Goal: Task Accomplishment & Management: Complete application form

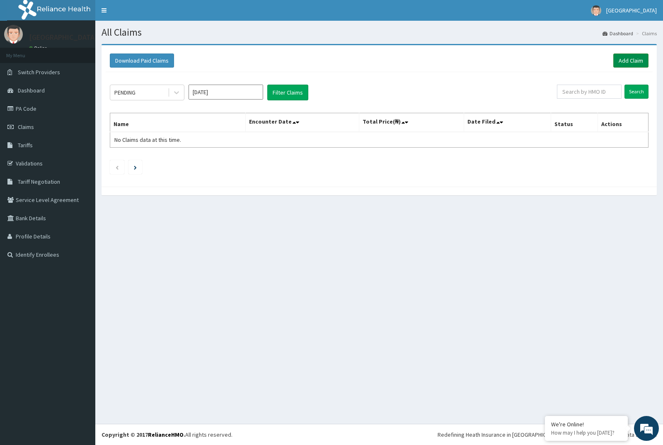
click at [626, 63] on link "Add Claim" at bounding box center [631, 60] width 35 height 14
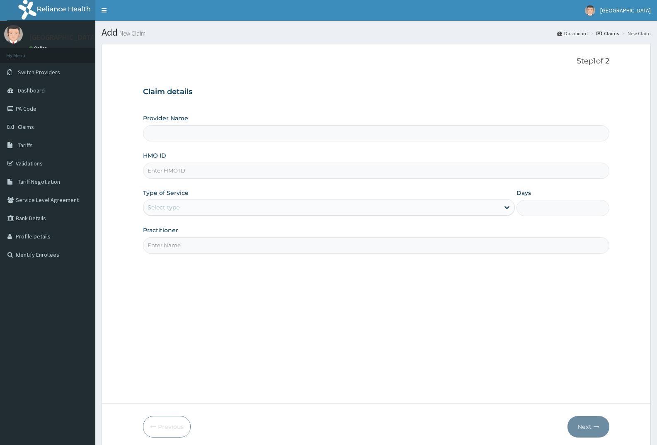
click at [178, 173] on input "HMO ID" at bounding box center [376, 170] width 466 height 16
paste input "GPP/10091/C"
type input "GPP/10091/C"
type input "[GEOGRAPHIC_DATA]"
type input "GPP/10091/C"
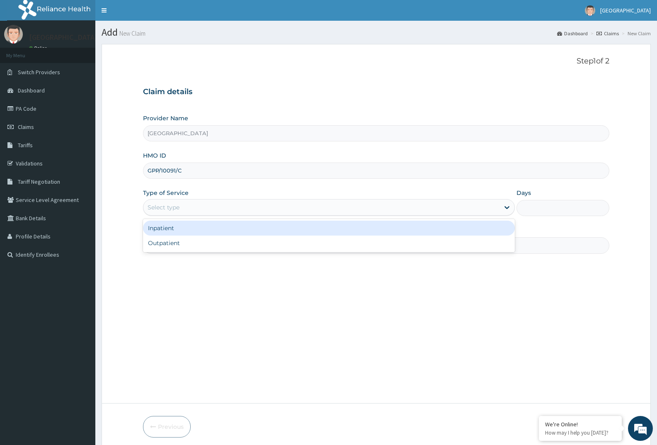
click at [193, 205] on div "Select type" at bounding box center [321, 207] width 356 height 13
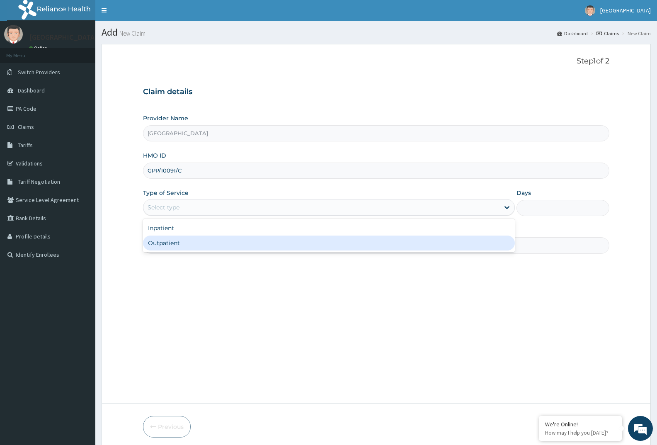
click at [180, 245] on div "Outpatient" at bounding box center [328, 242] width 371 height 15
type input "1"
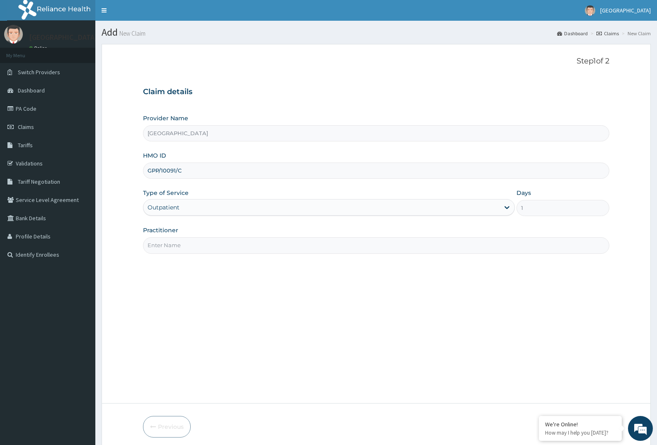
click at [175, 242] on input "Practitioner" at bounding box center [376, 245] width 466 height 16
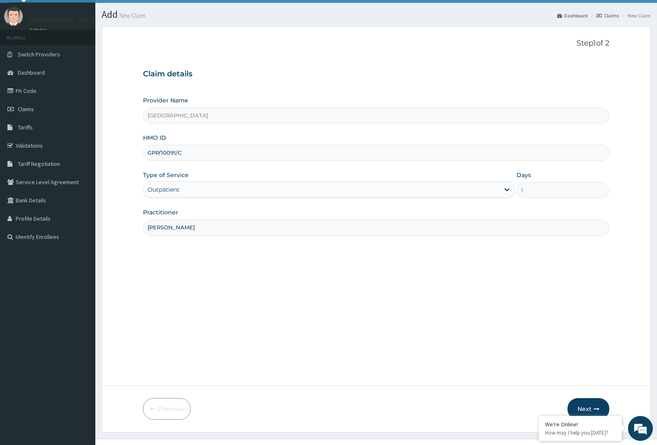
scroll to position [33, 0]
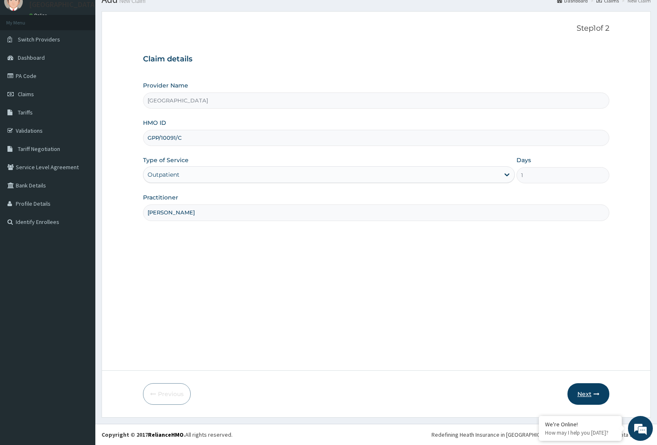
type input "DR ADIELE"
click at [572, 392] on button "Next" at bounding box center [588, 394] width 42 height 22
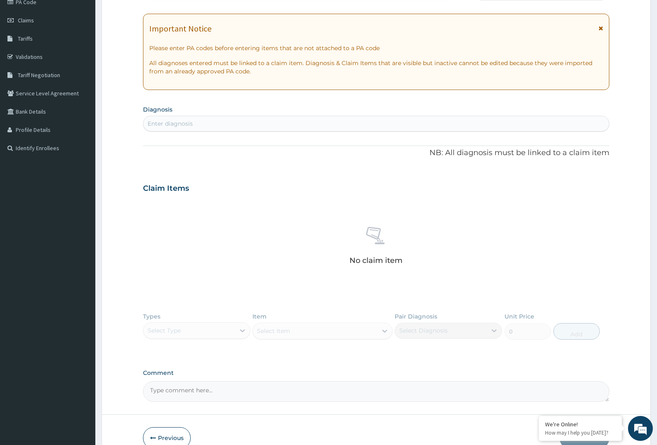
scroll to position [150, 0]
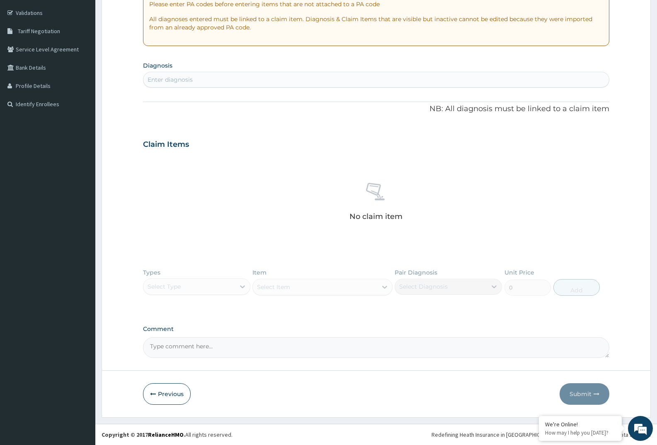
click at [254, 82] on div "Enter diagnosis" at bounding box center [376, 79] width 466 height 13
type input "GOUT"
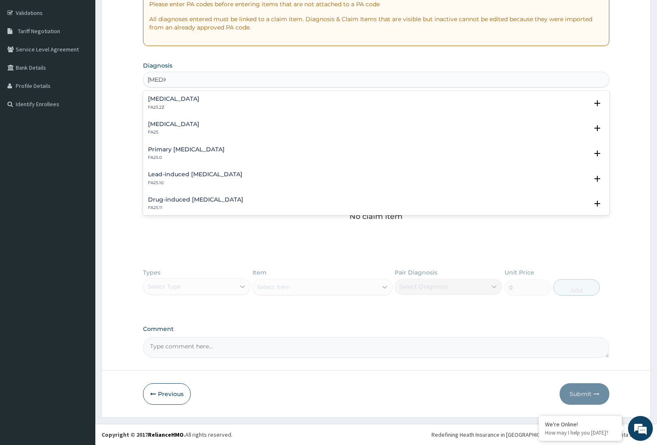
click at [184, 101] on h4 "Gout, unspecified" at bounding box center [173, 99] width 51 height 6
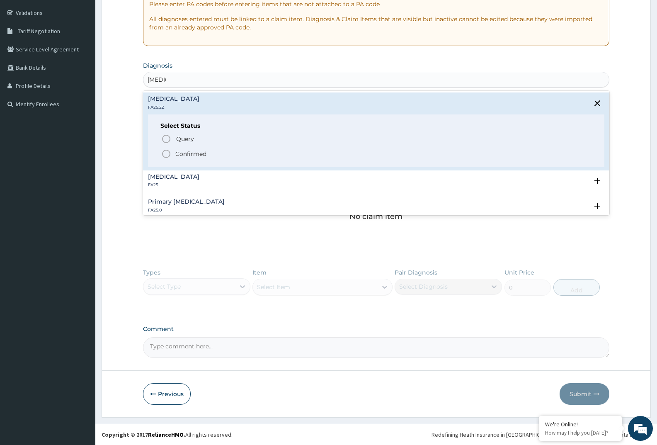
click at [193, 153] on p "Confirmed" at bounding box center [190, 154] width 31 height 8
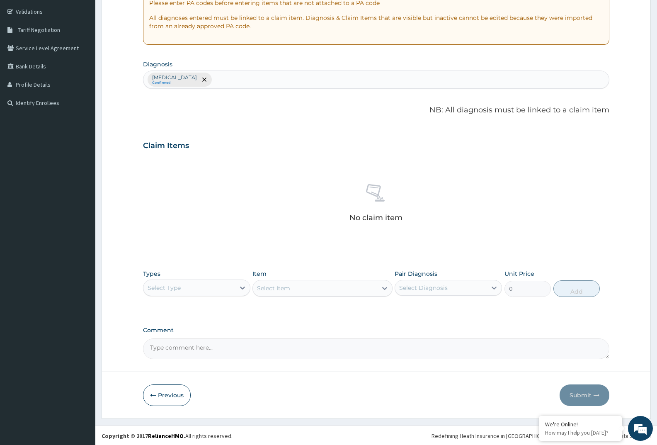
scroll to position [153, 0]
click at [238, 287] on icon at bounding box center [242, 286] width 8 height 8
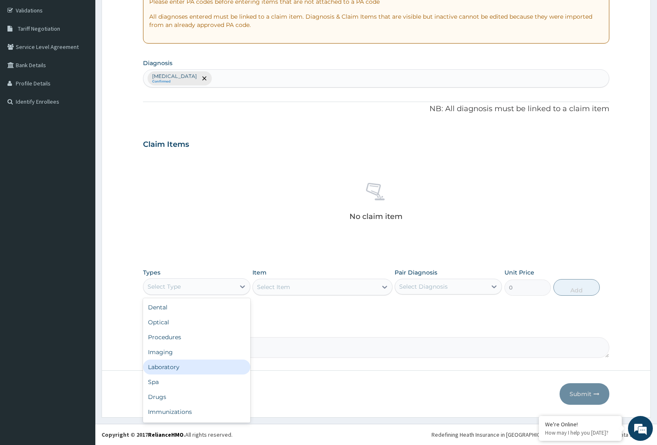
click at [195, 365] on div "Laboratory" at bounding box center [196, 366] width 107 height 15
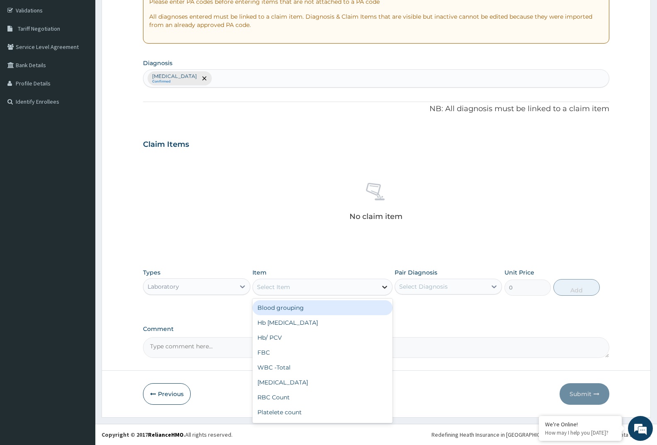
click at [383, 287] on icon at bounding box center [385, 287] width 8 height 8
type input "URIC"
click at [344, 314] on div "Uric Acid" at bounding box center [322, 307] width 140 height 15
type input "2000"
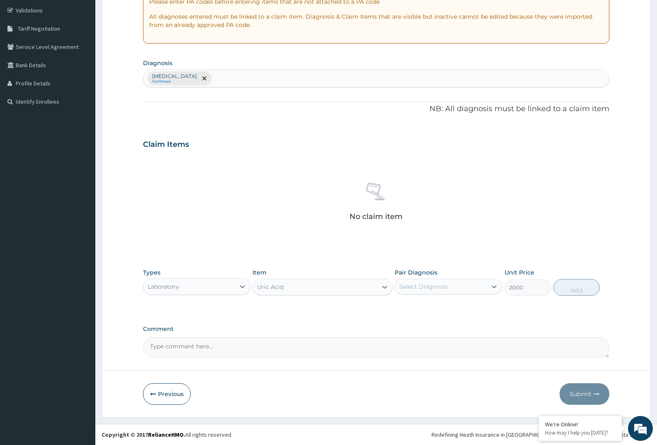
click at [325, 287] on div "Uric Acid" at bounding box center [315, 286] width 124 height 13
type input "F"
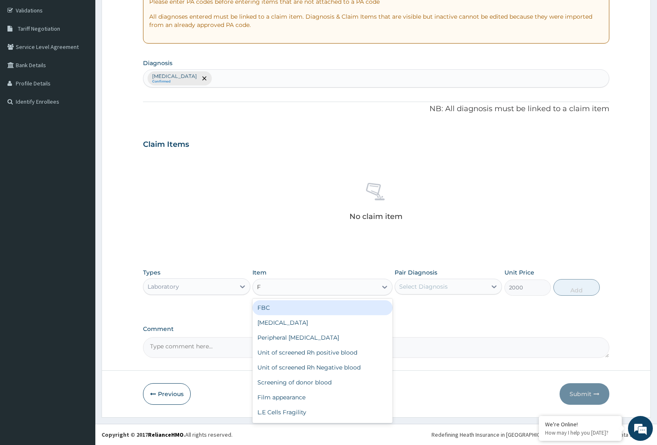
click at [283, 310] on div "FBC" at bounding box center [322, 307] width 140 height 15
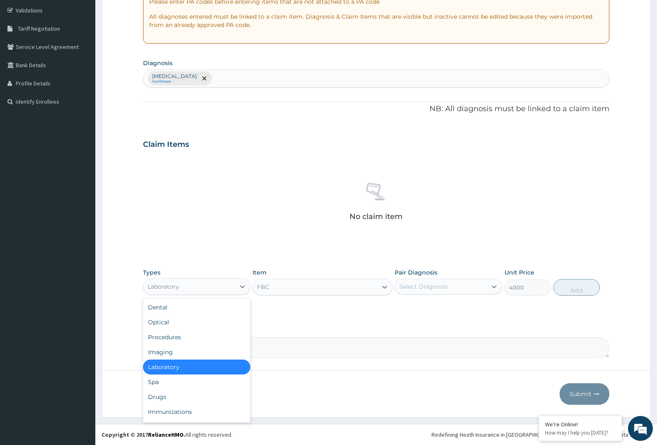
click at [221, 289] on div "Laboratory" at bounding box center [189, 286] width 92 height 13
click at [163, 397] on div "Drugs" at bounding box center [196, 396] width 107 height 15
type input "0"
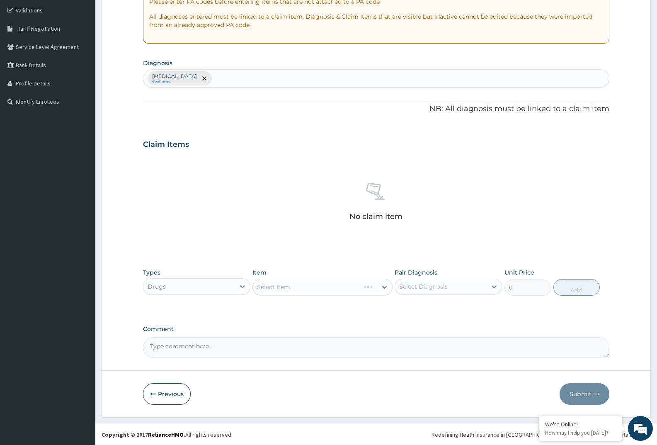
click at [305, 288] on div "Select Item" at bounding box center [322, 287] width 140 height 17
click at [298, 290] on div "Select Item" at bounding box center [315, 286] width 124 height 13
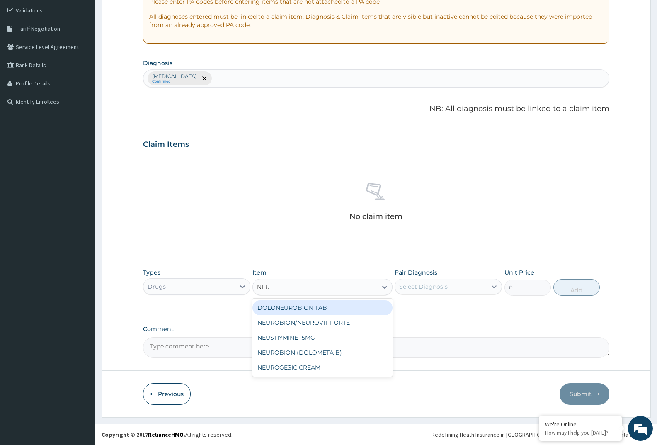
type input "NEUR"
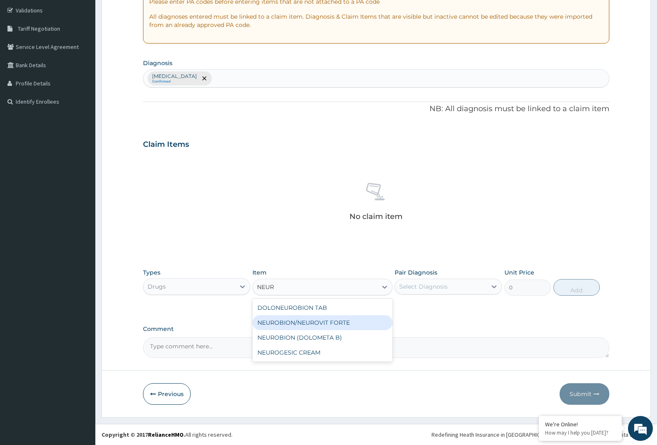
click at [303, 324] on div "NEUROBION/NEUROVIT FORTE" at bounding box center [322, 322] width 140 height 15
type input "140"
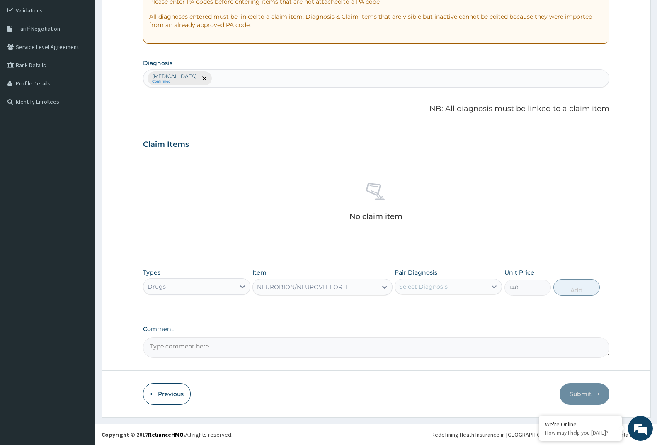
click at [350, 287] on div "NEUROBION/NEUROVIT FORTE" at bounding box center [315, 286] width 124 height 13
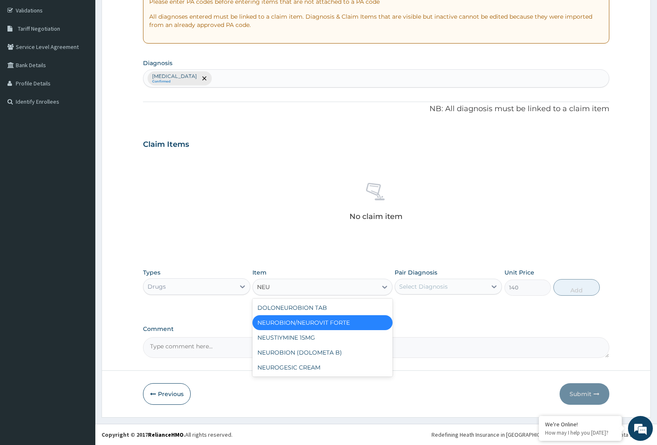
type input "NEUR"
click at [310, 336] on div "NEUROBION (DOLOMETA B)" at bounding box center [322, 337] width 140 height 15
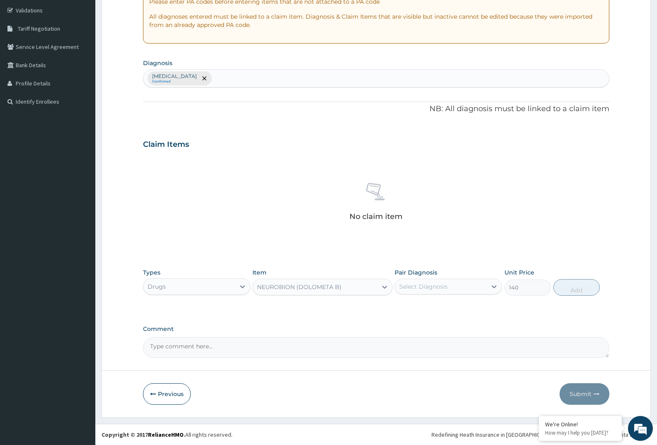
type input "100"
click at [320, 284] on div "NEUROBION (DOLOMETA B)" at bounding box center [299, 287] width 85 height 8
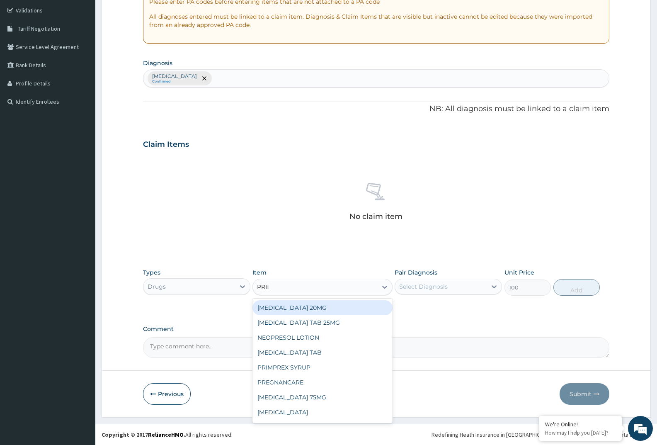
type input "PREG"
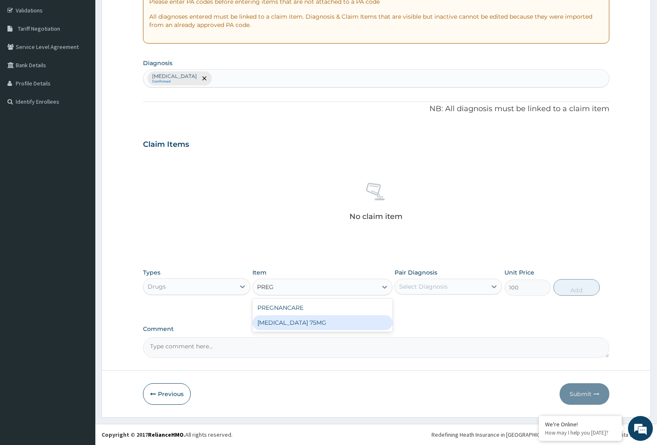
click at [326, 323] on div "[MEDICAL_DATA] 75MG" at bounding box center [322, 322] width 140 height 15
type input "70"
click at [271, 287] on div "[MEDICAL_DATA] 75MG" at bounding box center [291, 287] width 69 height 8
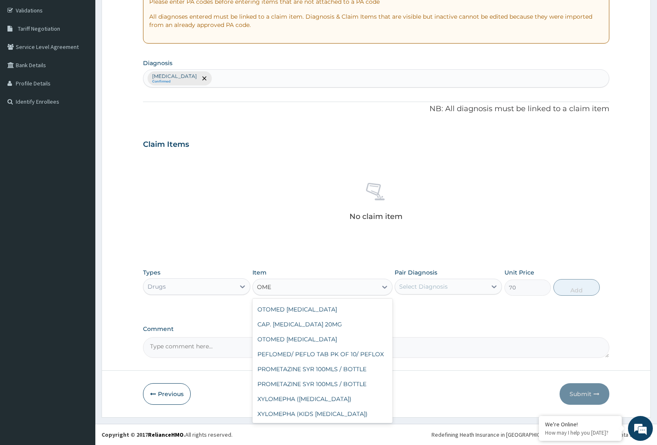
scroll to position [216, 0]
type input "OMEP"
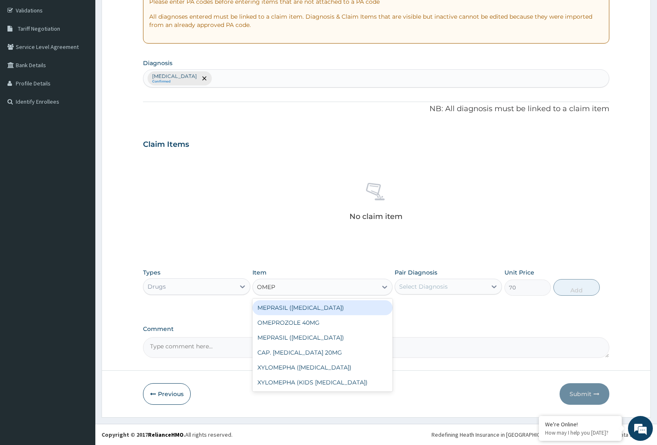
scroll to position [0, 0]
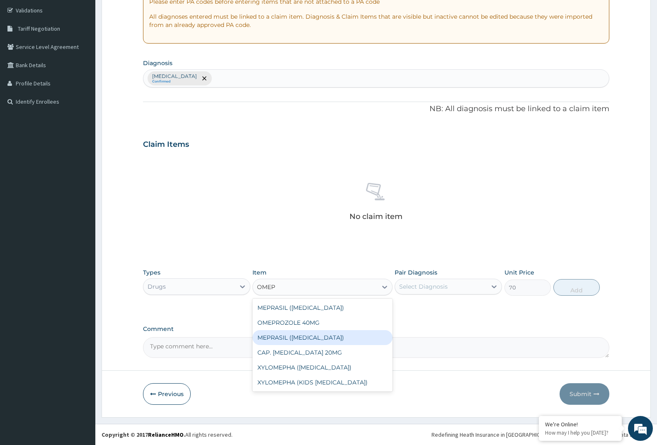
click at [303, 340] on div "MEPRASIL ([MEDICAL_DATA])" at bounding box center [322, 337] width 140 height 15
type input "150"
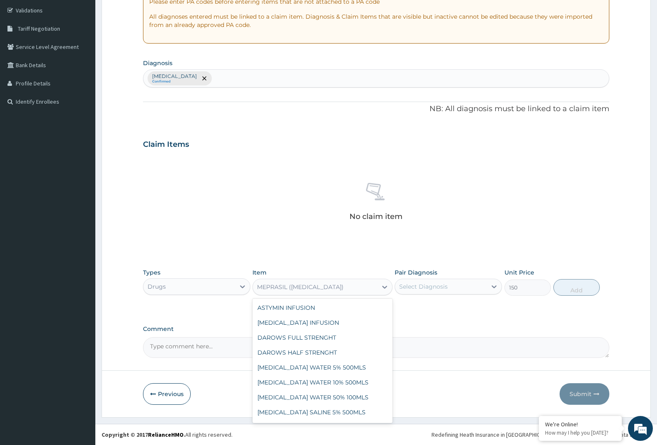
click at [373, 288] on div "MEPRASIL ([MEDICAL_DATA])" at bounding box center [315, 286] width 124 height 13
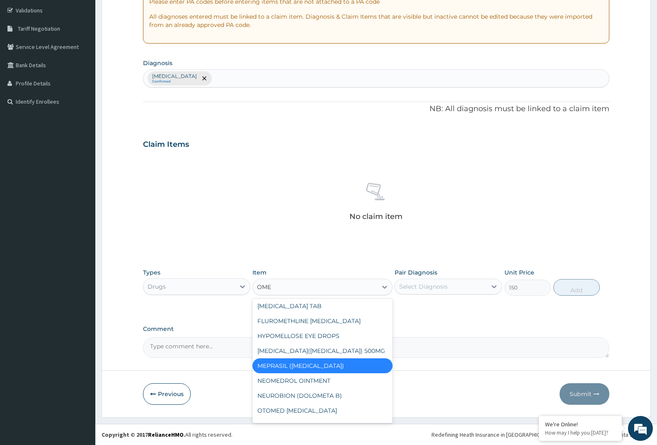
type input "OMEP"
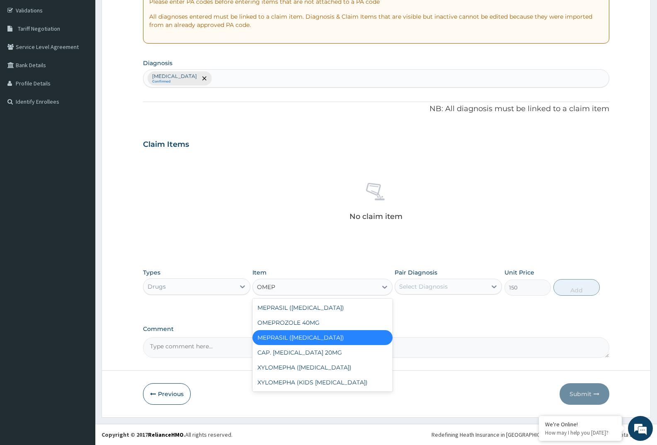
scroll to position [0, 0]
click at [356, 310] on div "MEPRASIL ([MEDICAL_DATA])" at bounding box center [322, 307] width 140 height 15
type input "800"
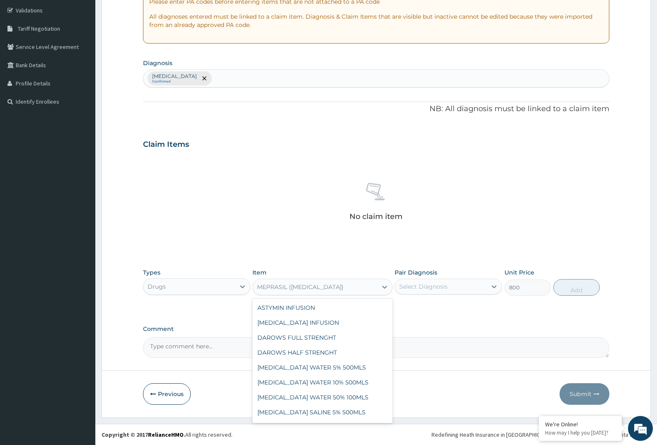
click at [326, 289] on div "MEPRASIL ([MEDICAL_DATA])" at bounding box center [300, 287] width 87 height 8
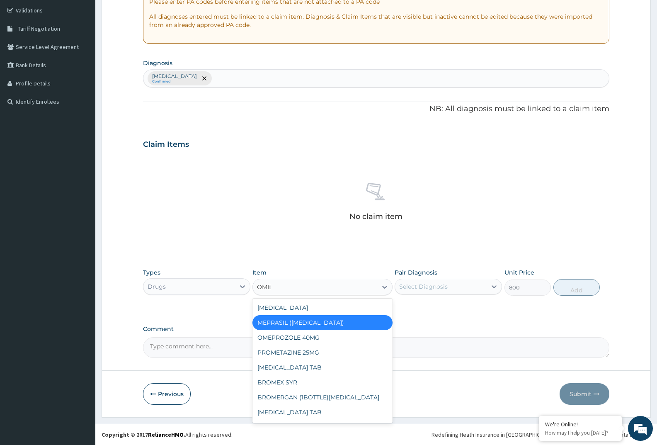
type input "OMEP"
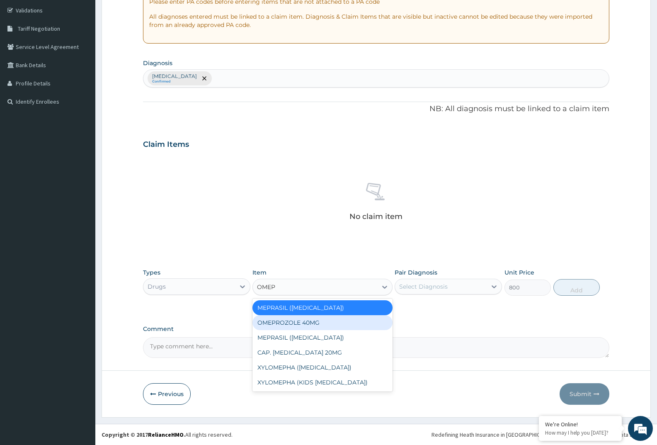
click at [324, 325] on div "OMEPROZOLE 40MG" at bounding box center [322, 322] width 140 height 15
type input "1000"
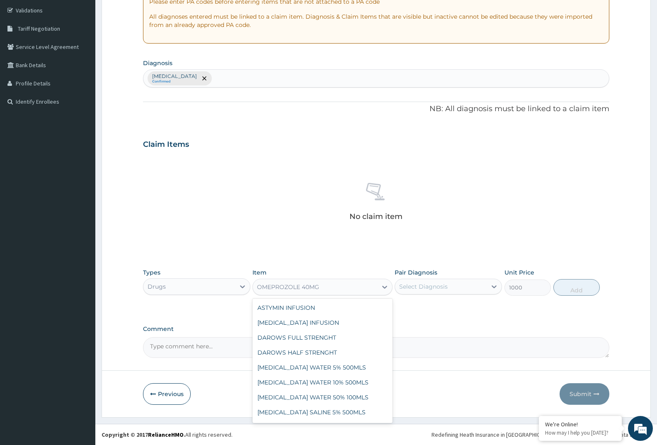
click at [322, 287] on div "OMEPROZOLE 40MG" at bounding box center [315, 286] width 124 height 13
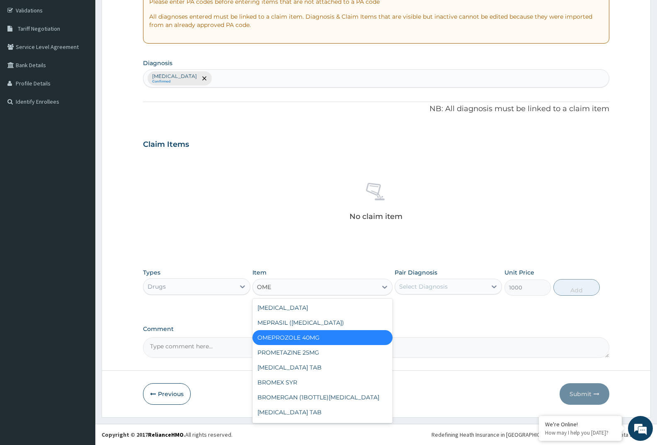
type input "OMEP"
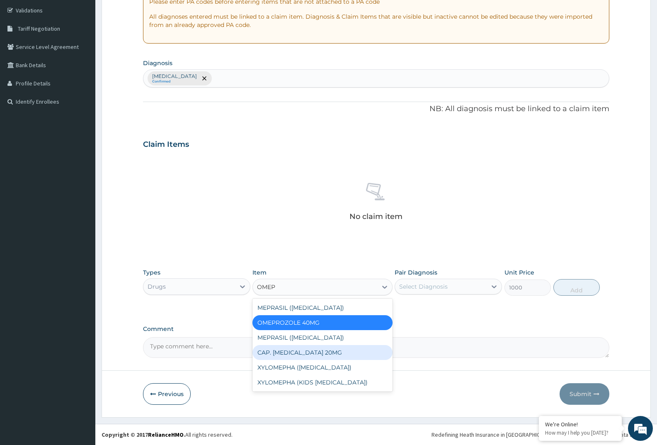
click at [313, 356] on div "CAP. [MEDICAL_DATA] 20MG" at bounding box center [322, 352] width 140 height 15
type input "100"
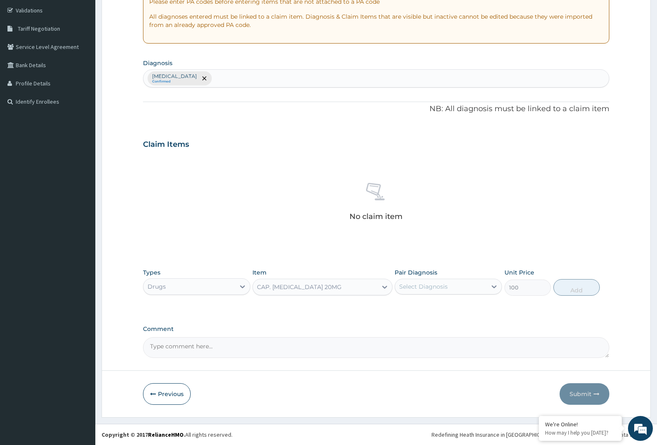
click at [310, 293] on div "CAP. [MEDICAL_DATA] 20MG" at bounding box center [315, 286] width 124 height 13
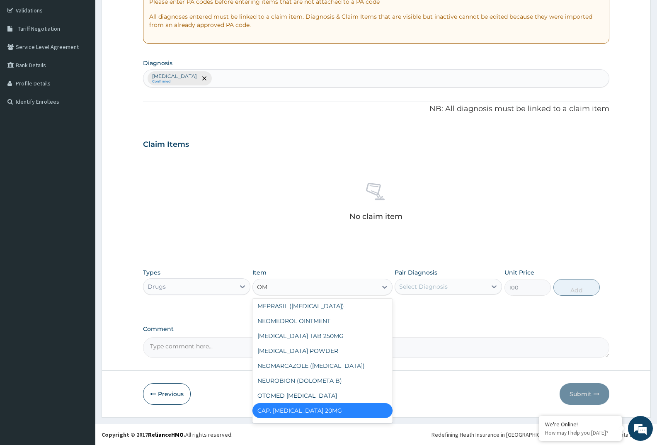
scroll to position [121, 0]
type input "OMEP"
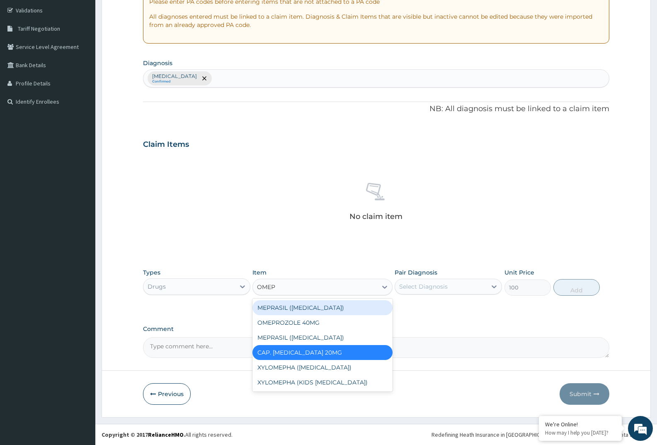
scroll to position [0, 0]
click at [290, 312] on div "MEPRASIL ([MEDICAL_DATA])" at bounding box center [322, 307] width 140 height 15
type input "800"
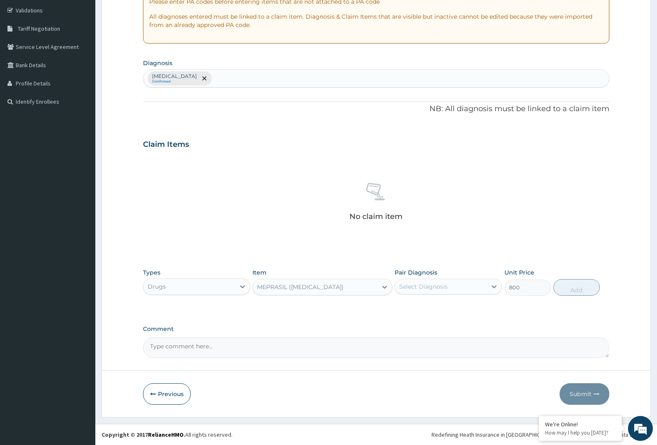
click at [301, 284] on div "MEPRASIL ([MEDICAL_DATA])" at bounding box center [300, 287] width 87 height 8
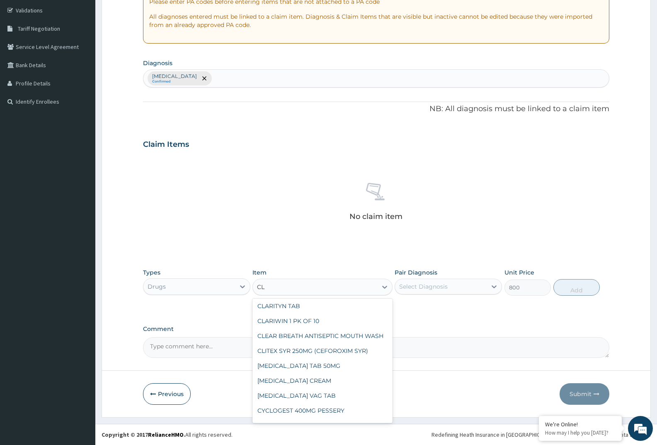
scroll to position [2, 0]
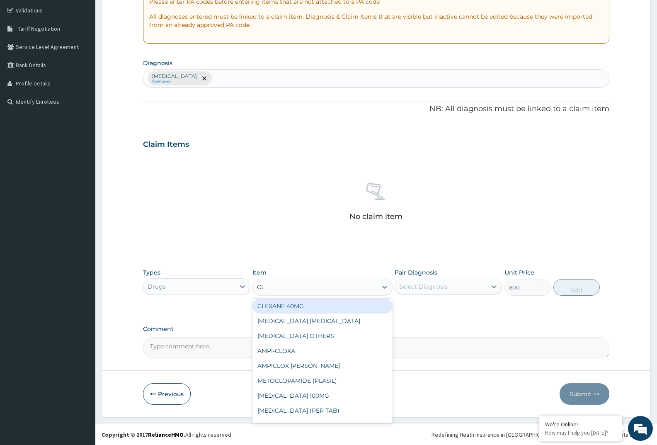
type input "CLA"
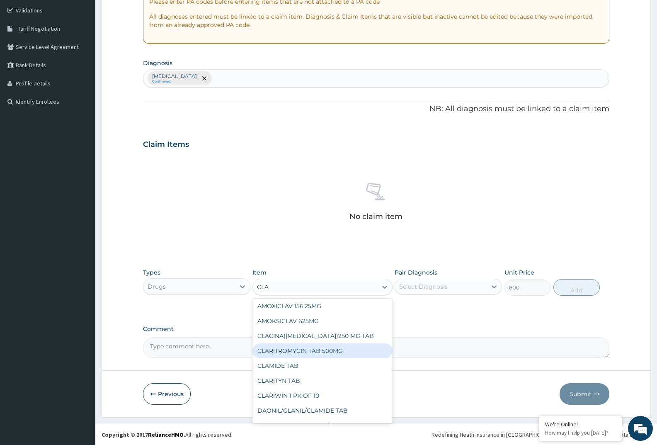
click at [340, 349] on div "CLARITROMYCIN TAB 500MG" at bounding box center [322, 350] width 140 height 15
type input "350"
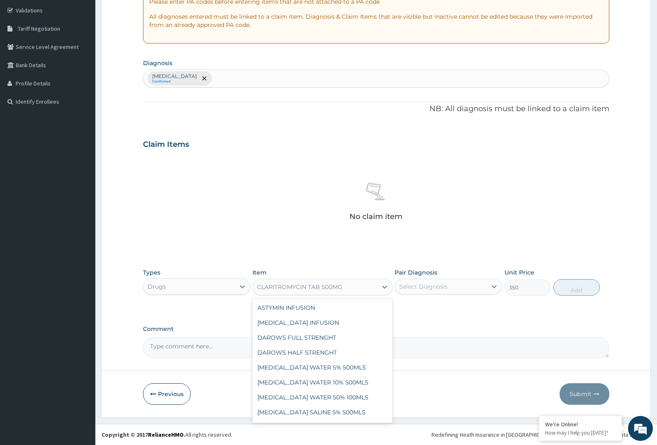
click at [332, 280] on div "CLARITROMYCIN TAB 500MG" at bounding box center [315, 286] width 124 height 13
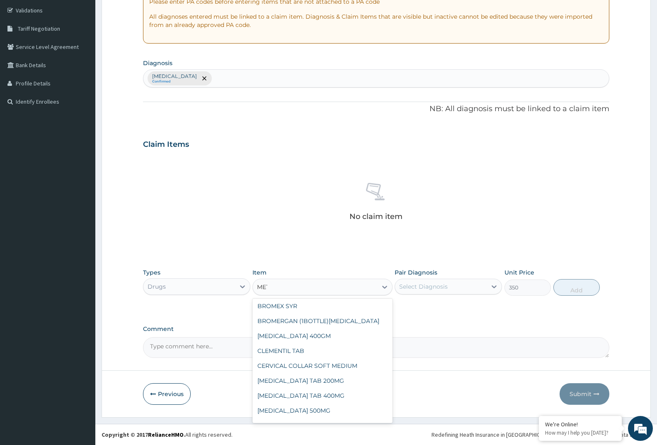
scroll to position [61, 0]
type input "METR"
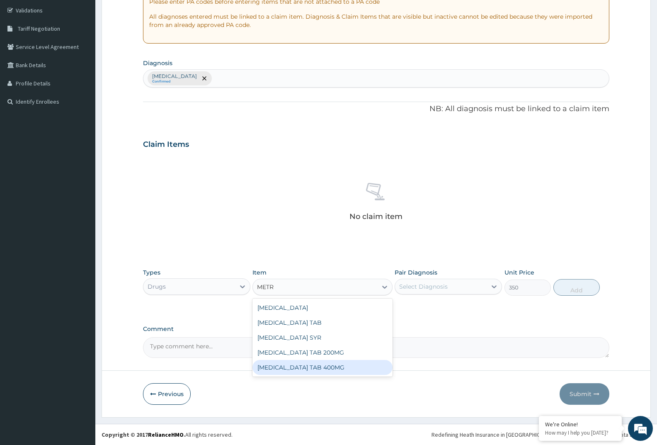
click at [331, 366] on div "[MEDICAL_DATA] TAB 400MG" at bounding box center [322, 367] width 140 height 15
type input "60"
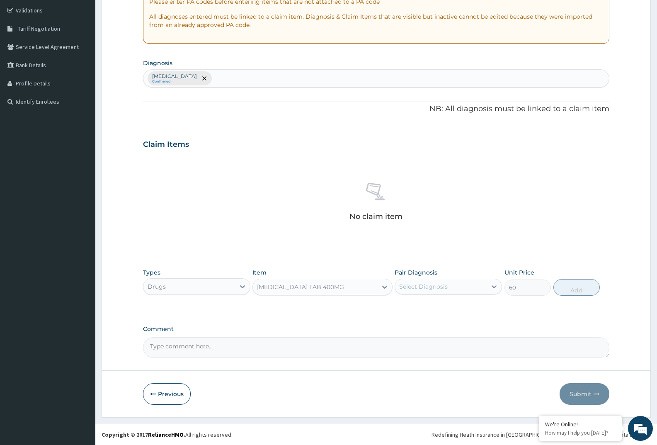
click at [332, 283] on div "[MEDICAL_DATA] TAB 400MG" at bounding box center [300, 287] width 87 height 8
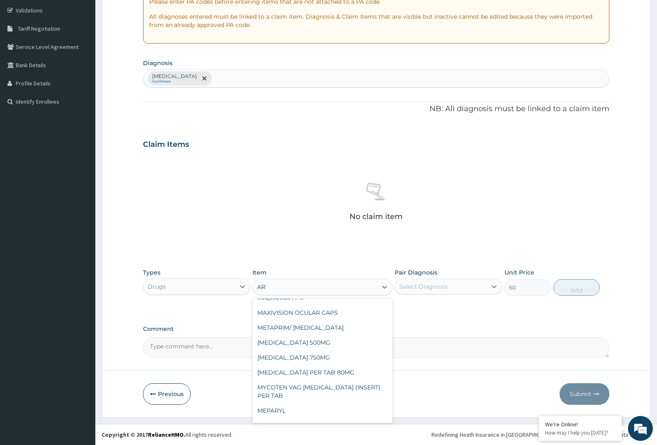
scroll to position [237, 0]
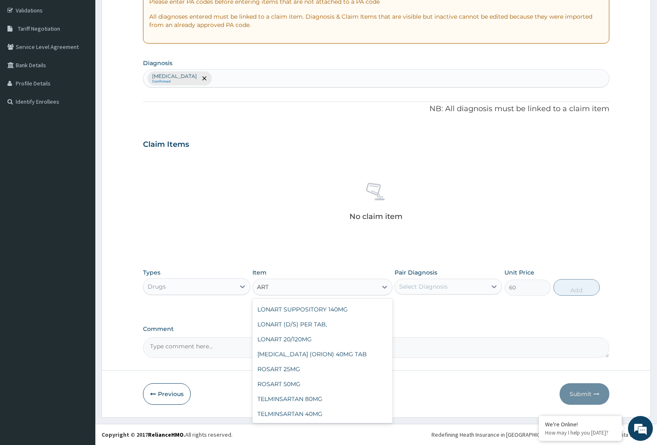
type input "ARTH"
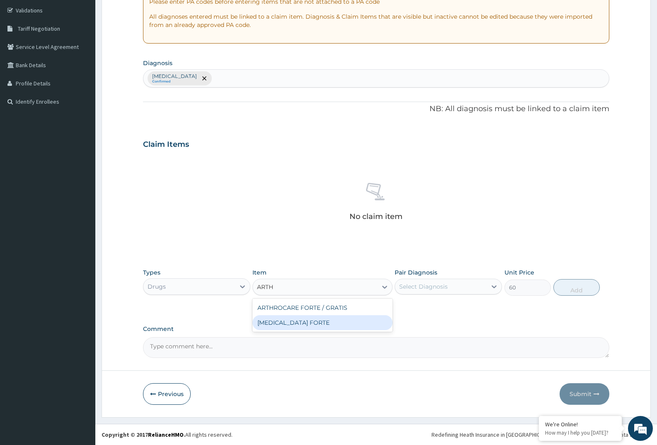
click at [323, 325] on div "[MEDICAL_DATA] FORTE" at bounding box center [322, 322] width 140 height 15
type input "150"
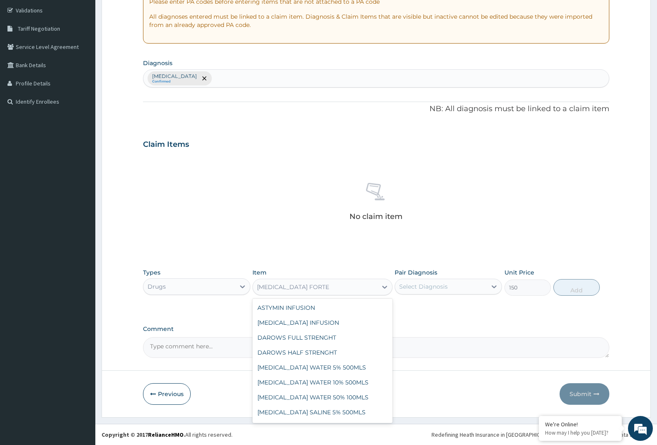
click at [310, 286] on div "[MEDICAL_DATA] FORTE" at bounding box center [293, 287] width 72 height 8
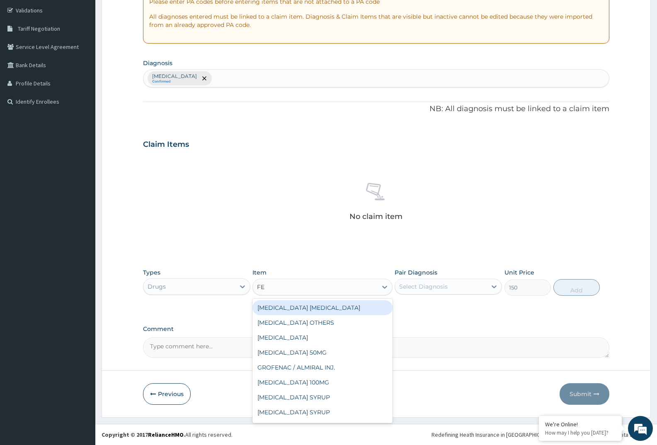
type input "FER"
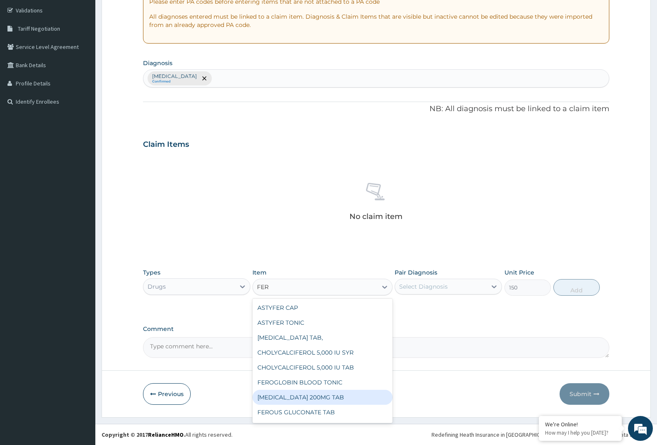
click at [331, 400] on div "[MEDICAL_DATA] 200MG TAB" at bounding box center [322, 397] width 140 height 15
click at [383, 287] on icon at bounding box center [385, 287] width 8 height 8
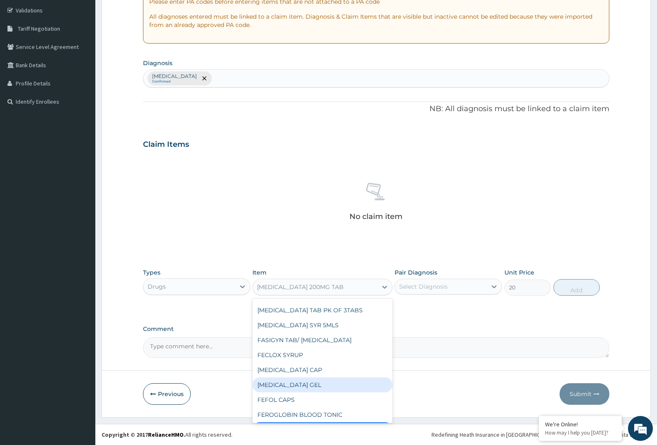
scroll to position [6629, 0]
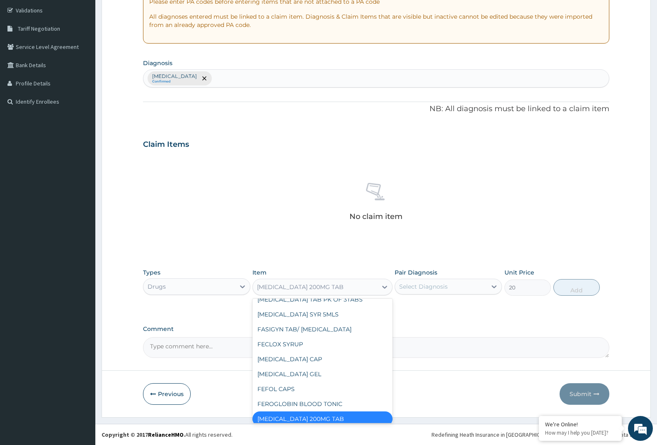
click at [347, 441] on div "FEROUS GLUCONATE TAB" at bounding box center [322, 448] width 140 height 15
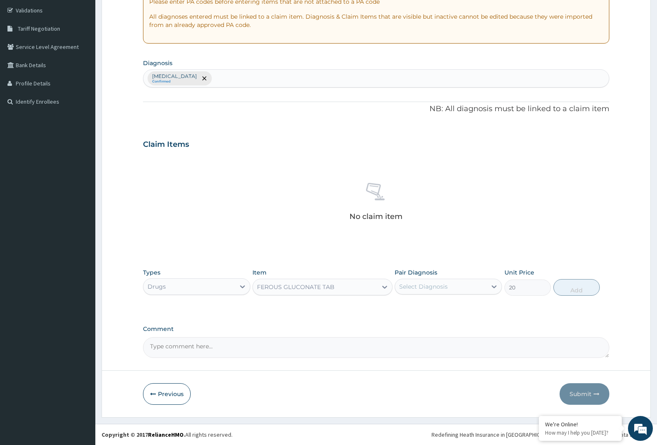
type input "50"
click at [297, 285] on div "FEROUS GLUCONATE TAB" at bounding box center [296, 287] width 78 height 8
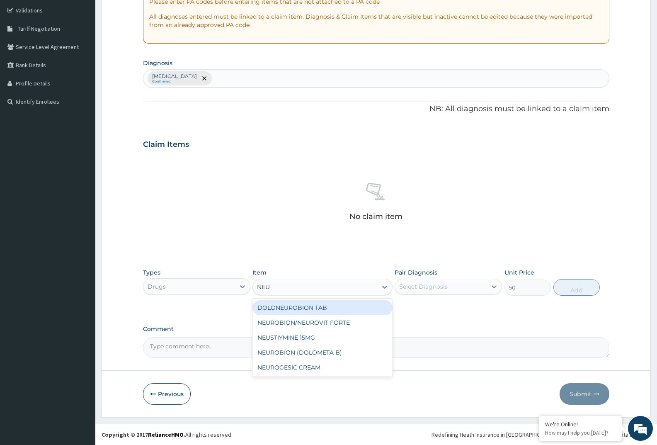
scroll to position [0, 0]
type input "NEUR"
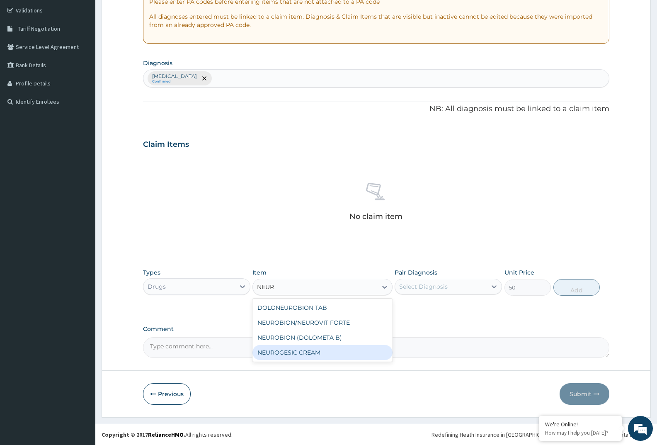
click at [322, 349] on div "NEUROGESIC CREAM" at bounding box center [322, 352] width 140 height 15
type input "3000"
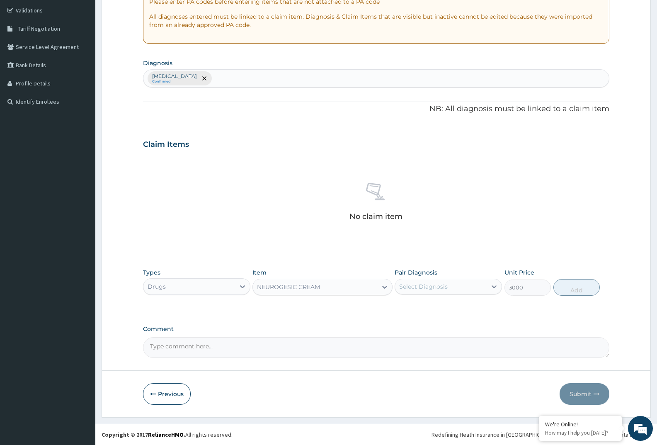
click at [334, 291] on div "NEUROGESIC CREAM" at bounding box center [315, 286] width 124 height 13
type input "FOLI"
click at [330, 310] on div "[MEDICAL_DATA] TAB" at bounding box center [322, 307] width 140 height 15
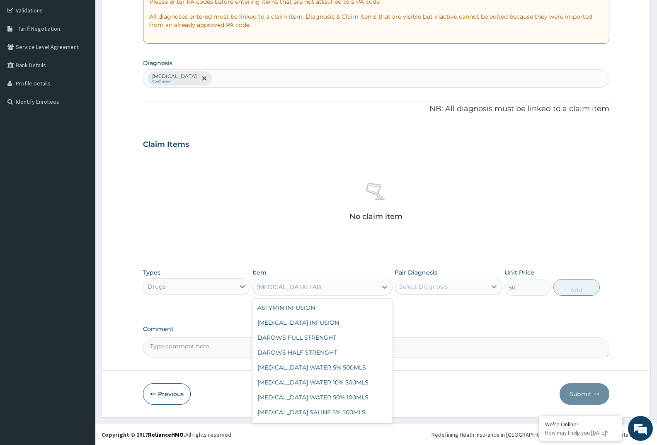
click at [334, 287] on div "[MEDICAL_DATA] TAB" at bounding box center [315, 286] width 124 height 13
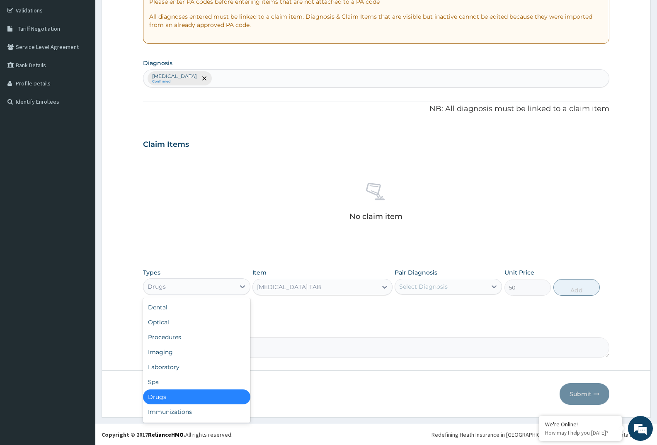
click at [194, 289] on div "Drugs" at bounding box center [189, 286] width 92 height 13
click at [172, 368] on div "Laboratory" at bounding box center [196, 366] width 107 height 15
type input "0"
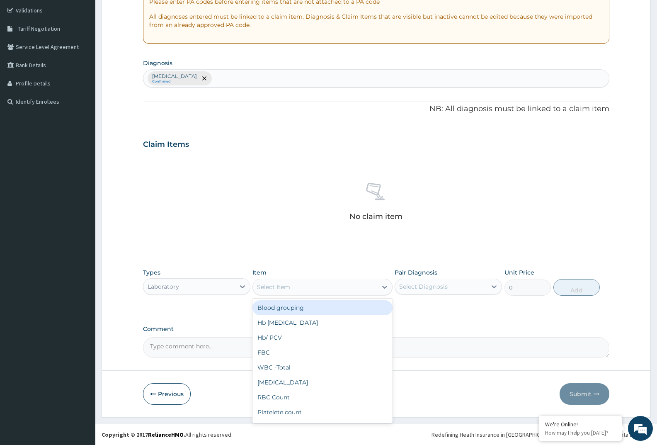
click at [323, 286] on div "Select Item" at bounding box center [315, 286] width 124 height 13
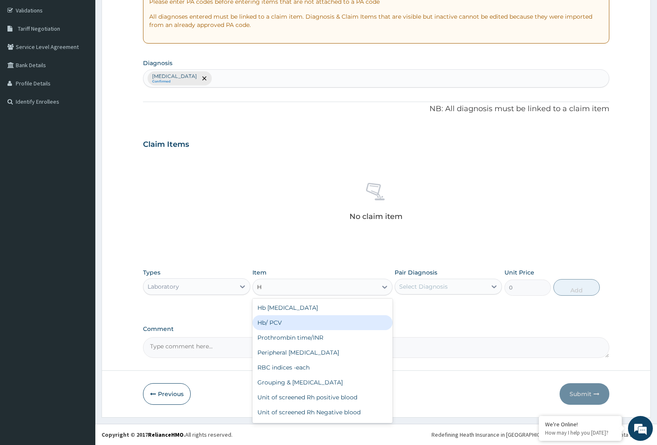
type input "H."
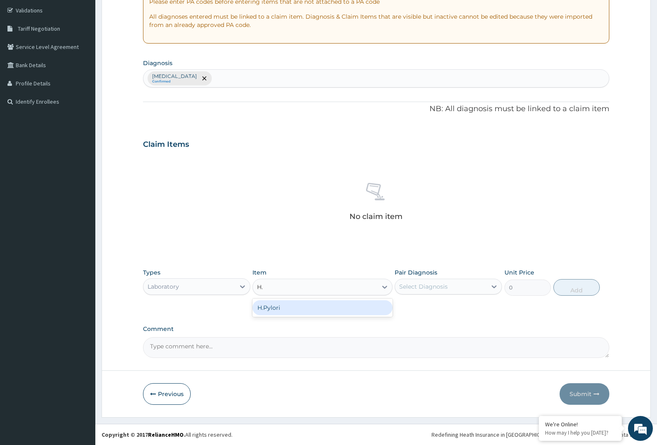
click at [269, 308] on div "H.Pylori" at bounding box center [322, 307] width 140 height 15
type input "3000"
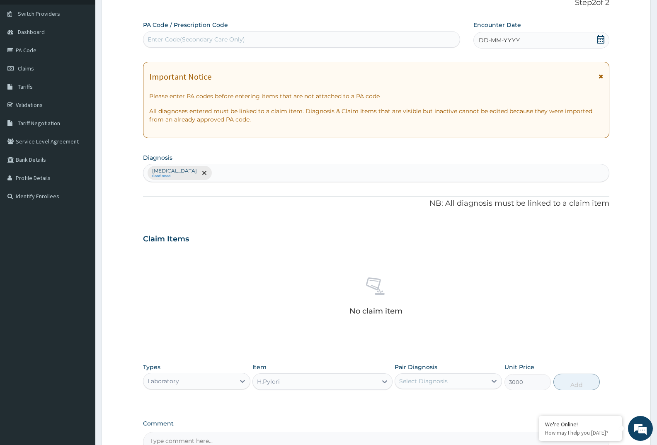
scroll to position [0, 0]
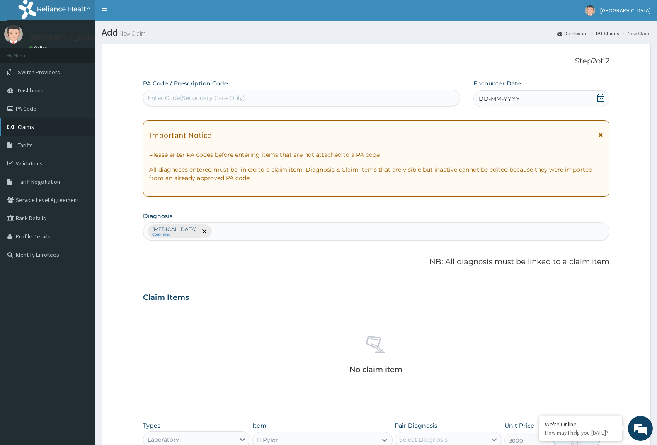
click at [32, 133] on link "Claims" at bounding box center [47, 127] width 95 height 18
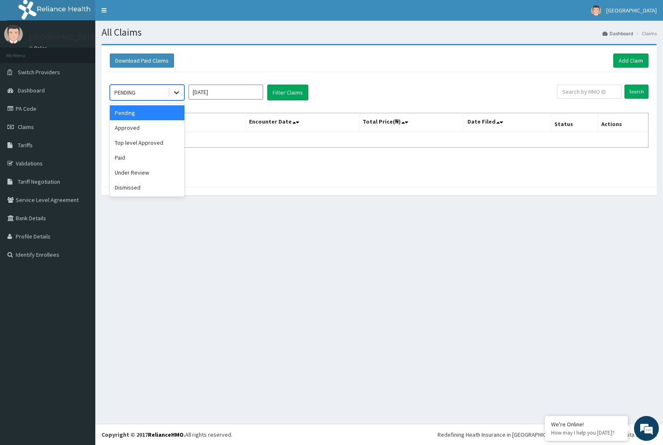
click at [170, 92] on div at bounding box center [176, 92] width 15 height 15
click at [160, 156] on div "Paid" at bounding box center [147, 157] width 75 height 15
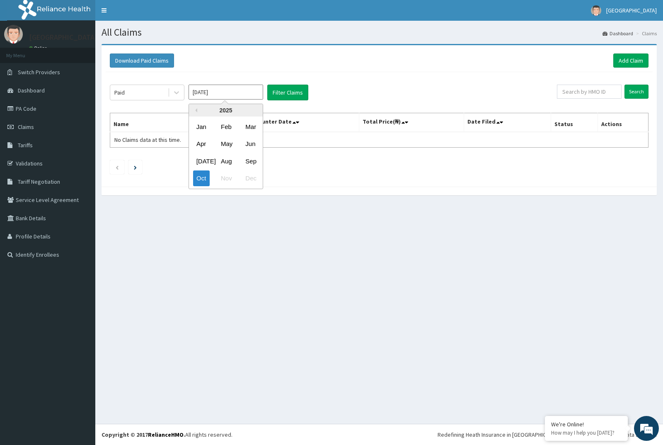
click at [236, 97] on input "[DATE]" at bounding box center [226, 92] width 75 height 15
click at [250, 161] on div "Sep" at bounding box center [250, 160] width 17 height 15
type input "Sep 2025"
click at [285, 93] on button "Filter Claims" at bounding box center [287, 93] width 41 height 16
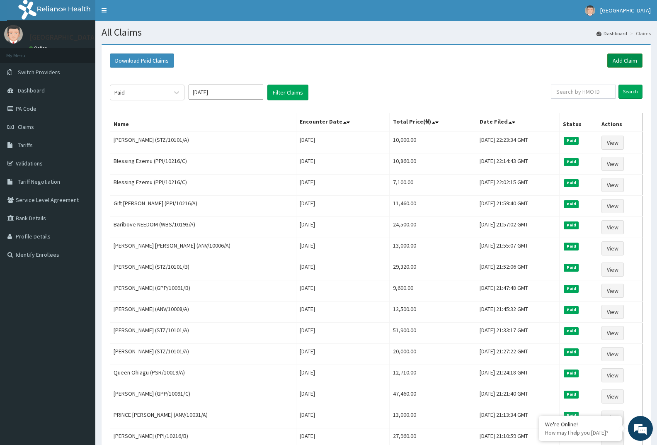
click at [626, 58] on link "Add Claim" at bounding box center [624, 60] width 35 height 14
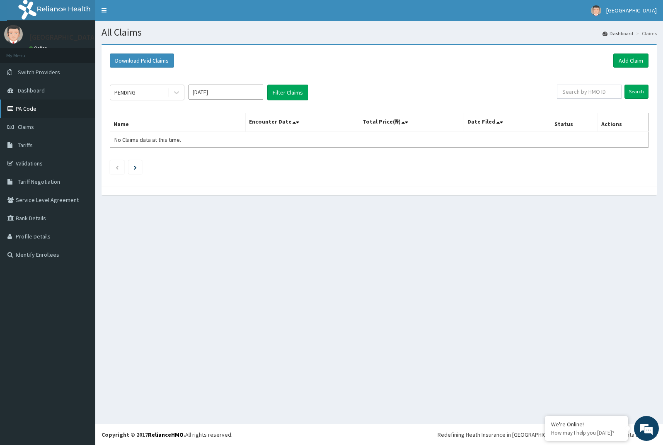
click at [33, 114] on link "PA Code" at bounding box center [47, 108] width 95 height 18
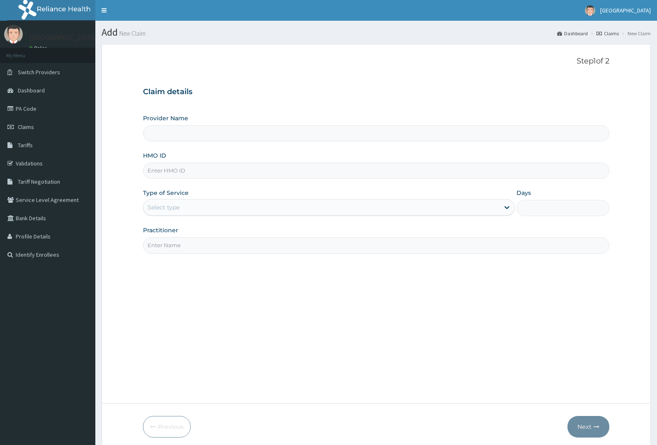
type input "MLZ/10010/A"
click at [220, 207] on div "Select type" at bounding box center [321, 207] width 356 height 13
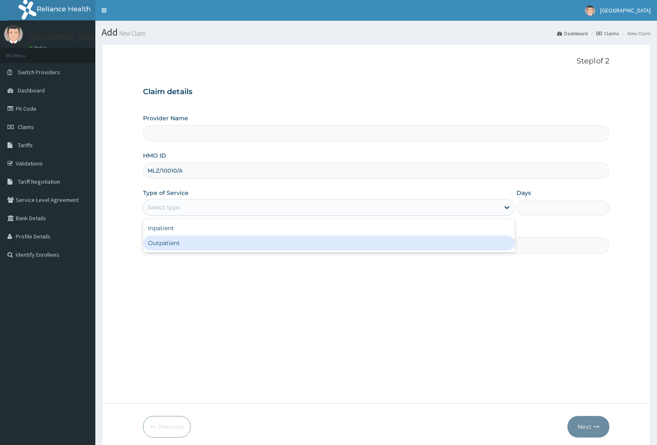
click at [213, 240] on div "Outpatient" at bounding box center [328, 242] width 371 height 15
type input "1"
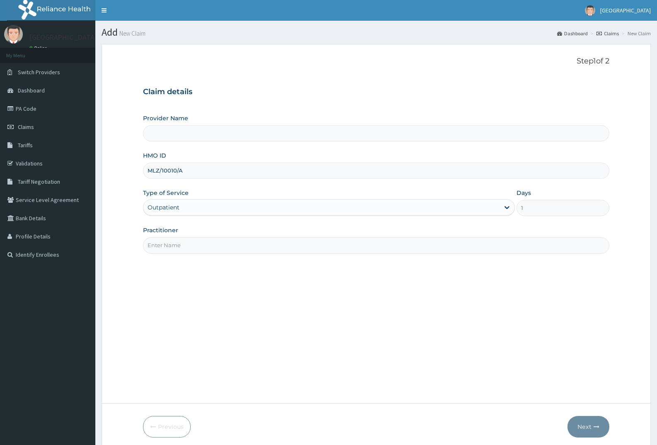
click at [215, 240] on input "Practitioner" at bounding box center [376, 245] width 466 height 16
type input "[GEOGRAPHIC_DATA]"
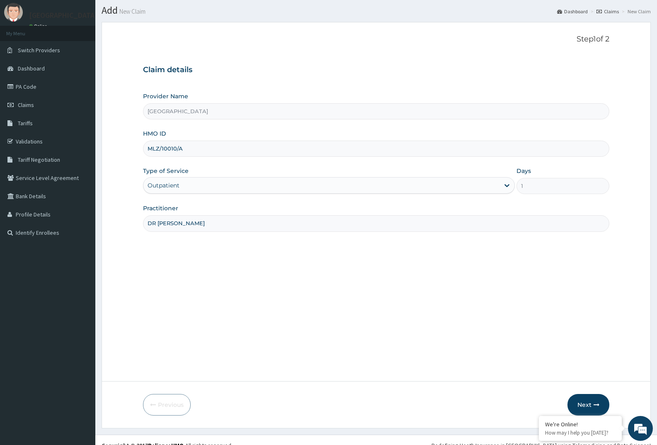
scroll to position [33, 0]
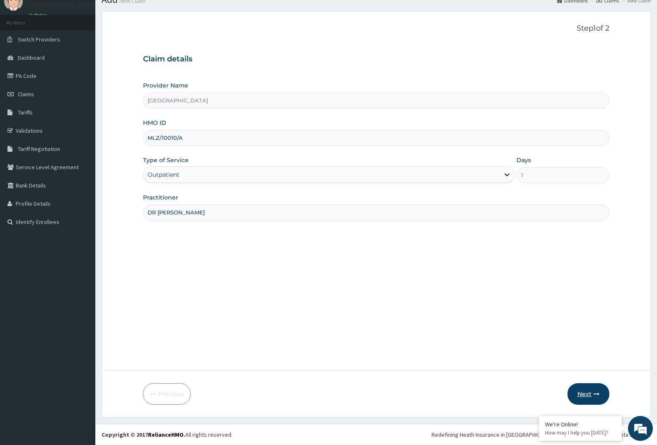
type input "DR [PERSON_NAME]"
click at [584, 393] on button "Next" at bounding box center [588, 394] width 42 height 22
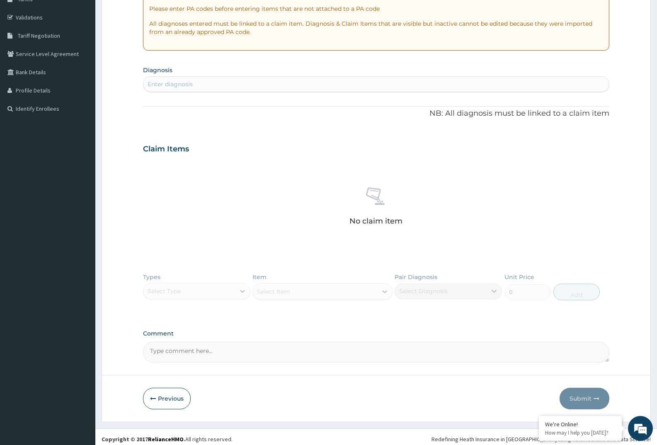
scroll to position [150, 0]
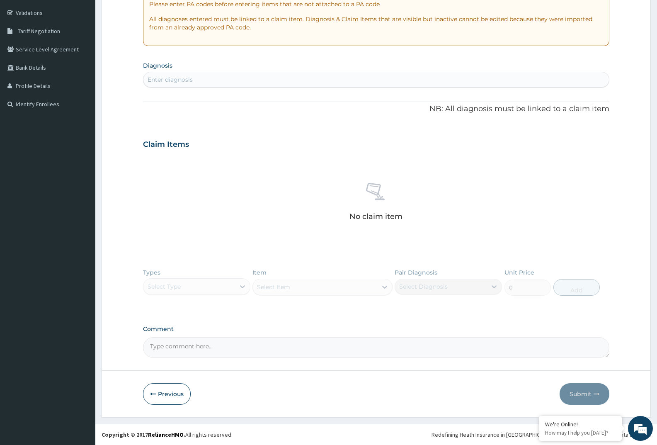
click at [235, 278] on div "Types Select Type Item Select Item Pair Diagnosis Select Diagnosis Unit Price 0…" at bounding box center [376, 288] width 466 height 48
click at [235, 288] on div "Types Select Type Item Select Item Pair Diagnosis Select Diagnosis Unit Price 0…" at bounding box center [376, 288] width 466 height 48
click at [215, 289] on div "Types Select Type Item Select Item Pair Diagnosis Select Diagnosis Unit Price 0…" at bounding box center [376, 288] width 466 height 48
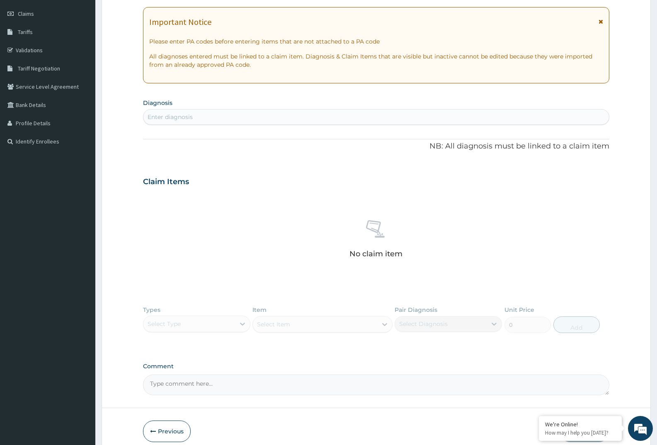
scroll to position [68, 0]
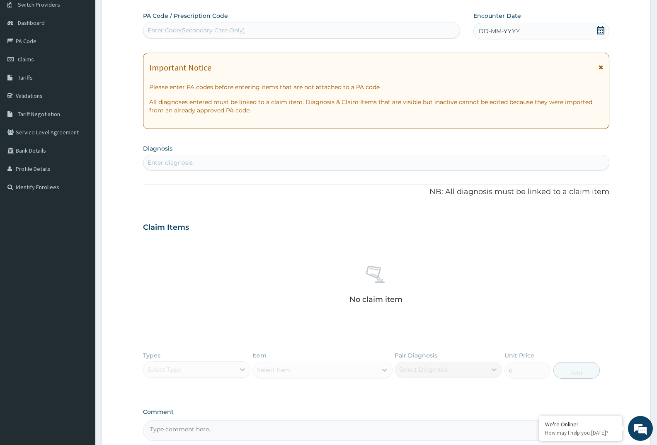
click at [223, 162] on div "Enter diagnosis" at bounding box center [376, 162] width 466 height 13
type input "N"
type input "[MEDICAL_DATA]"
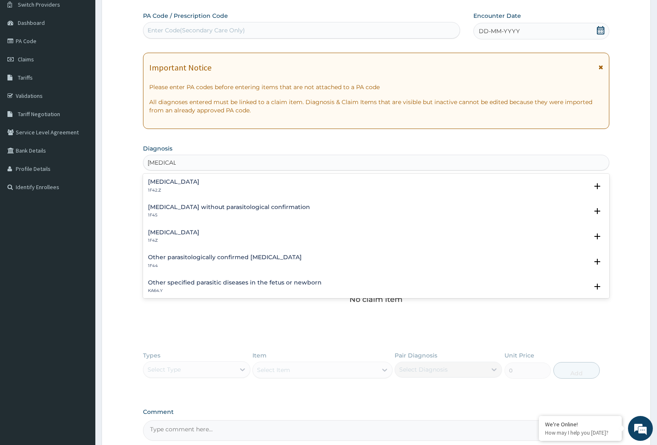
click at [199, 234] on h4 "[MEDICAL_DATA]" at bounding box center [173, 232] width 51 height 6
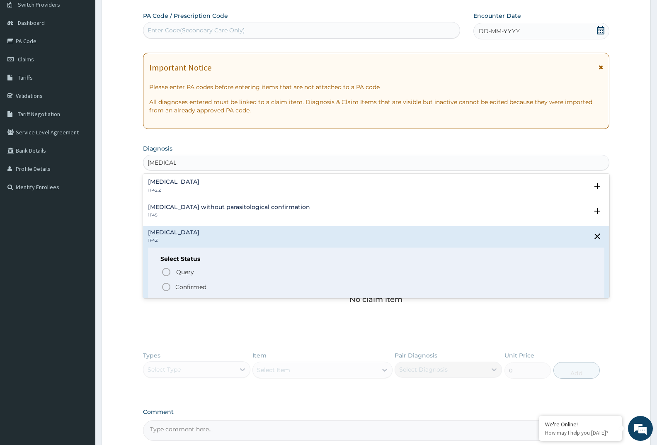
click at [166, 283] on circle "status option filled" at bounding box center [165, 286] width 7 height 7
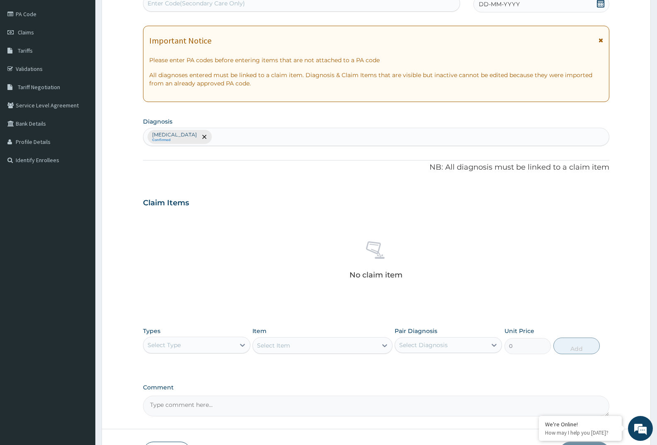
scroll to position [109, 0]
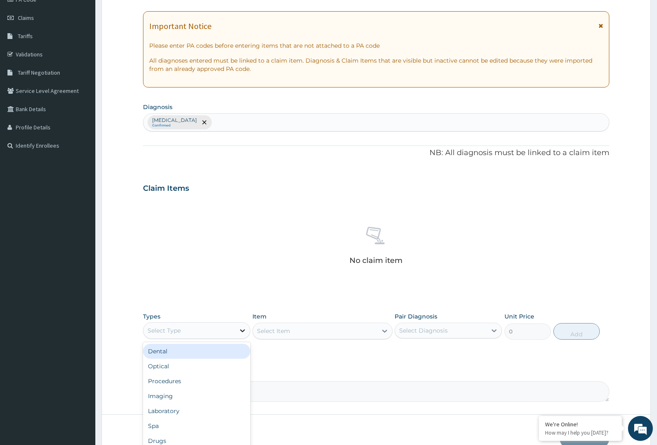
click at [238, 333] on div at bounding box center [242, 330] width 15 height 15
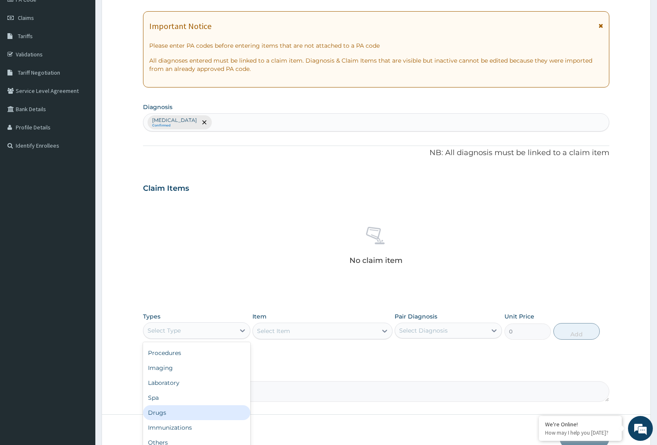
click at [175, 408] on div "Drugs" at bounding box center [196, 412] width 107 height 15
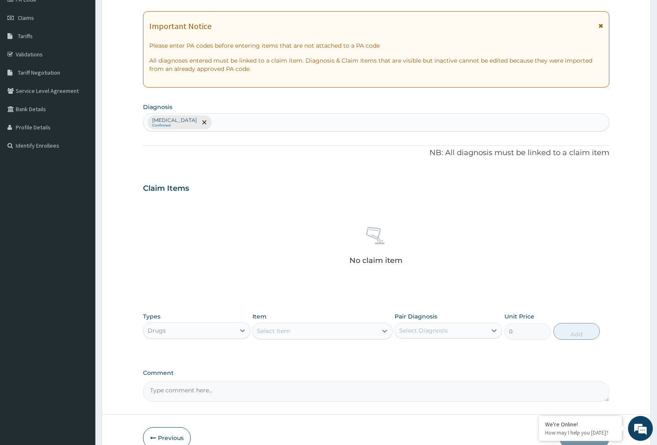
click at [303, 334] on div "Select Item" at bounding box center [315, 330] width 124 height 13
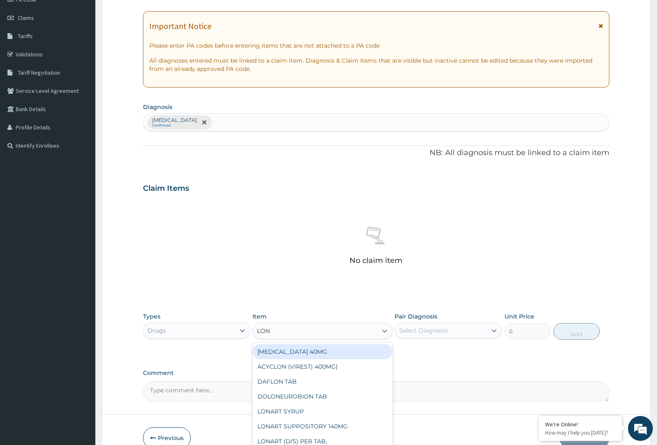
type input "[PERSON_NAME]"
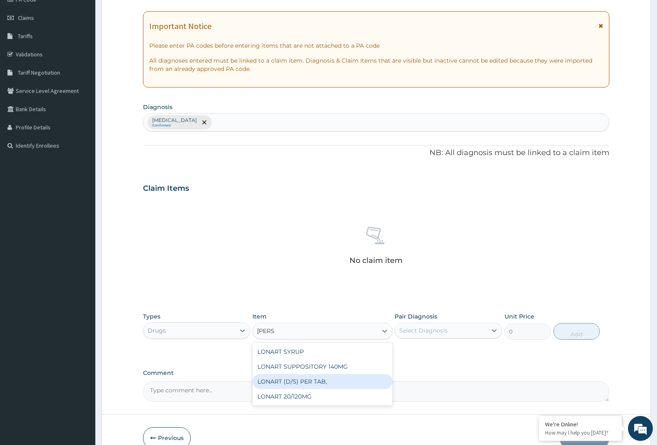
click at [304, 383] on div "LONART (D/S) PER TAB," at bounding box center [322, 381] width 140 height 15
type input "350"
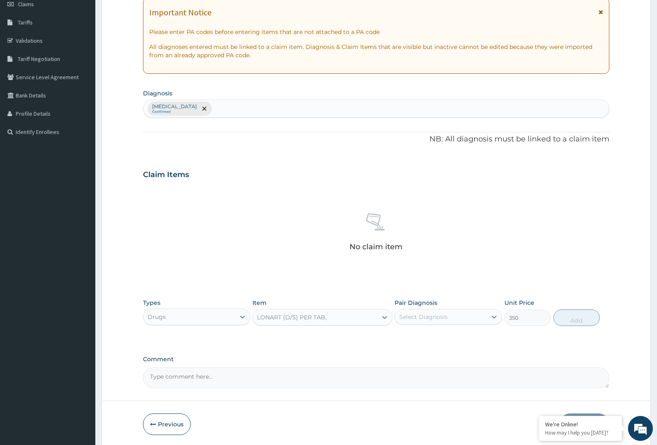
scroll to position [124, 0]
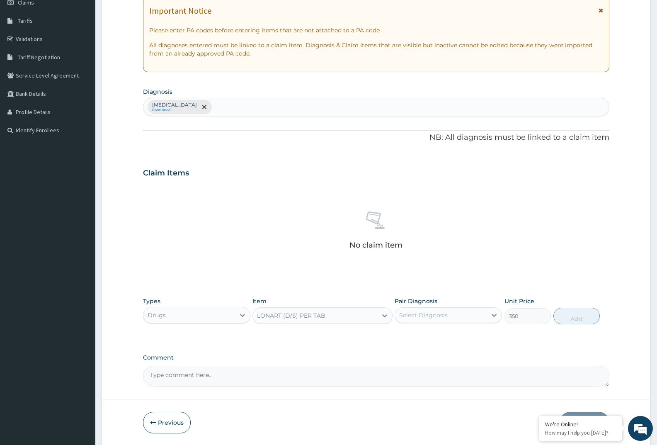
click at [315, 310] on div "LONART (D/S) PER TAB," at bounding box center [315, 315] width 124 height 13
type input "OCEF"
click at [276, 317] on div "LONART (D/S) PER TAB," at bounding box center [292, 315] width 70 height 8
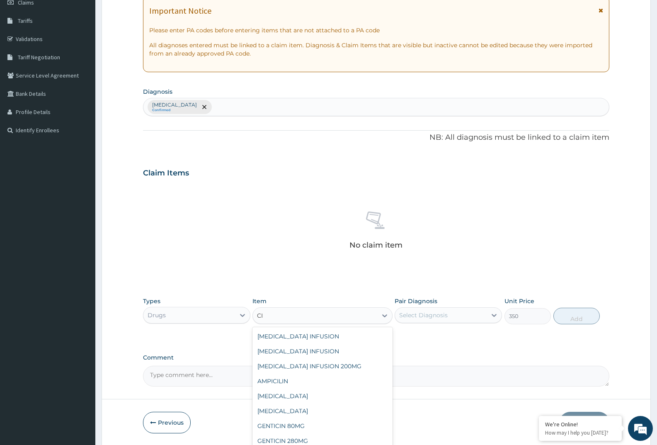
type input "C"
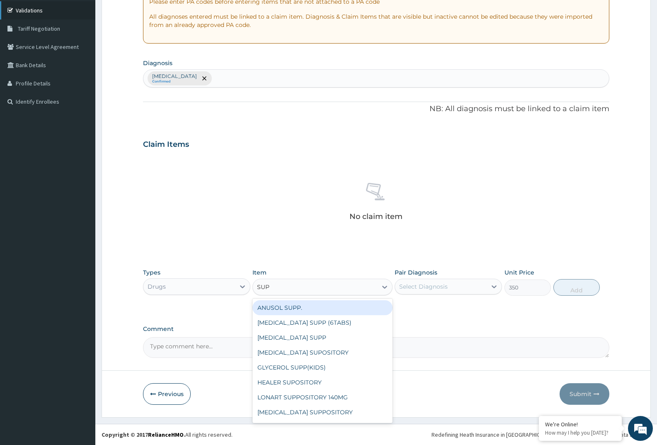
type input "SUP"
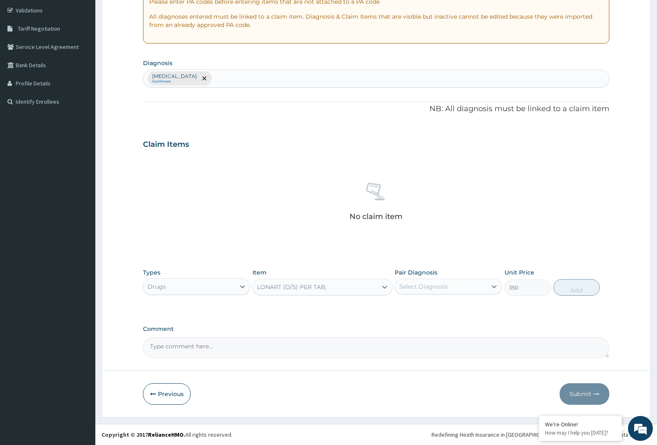
click at [310, 287] on div "LONART (D/S) PER TAB," at bounding box center [292, 287] width 70 height 8
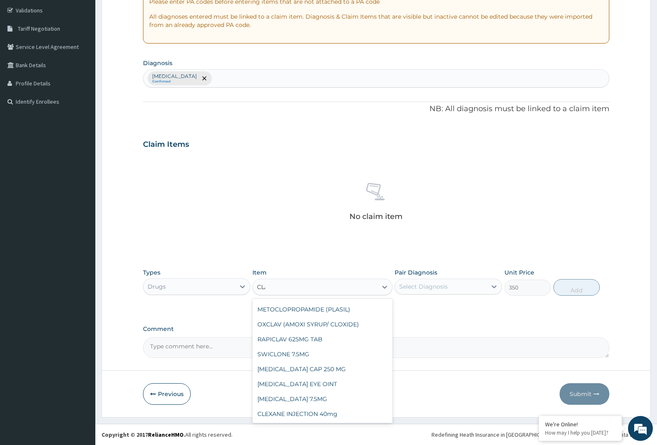
scroll to position [28, 0]
type input "CLAR"
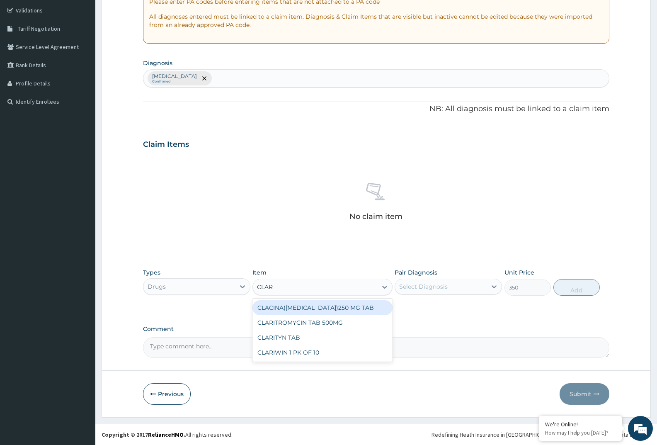
scroll to position [0, 0]
click at [316, 311] on div "CLACINA([MEDICAL_DATA])250 MG TAB" at bounding box center [322, 307] width 140 height 15
type input "150"
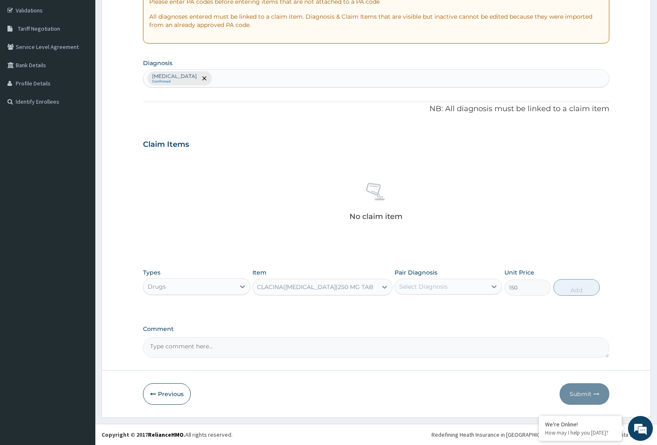
click at [329, 289] on div "CLACINA([MEDICAL_DATA])250 MG TAB" at bounding box center [315, 287] width 116 height 8
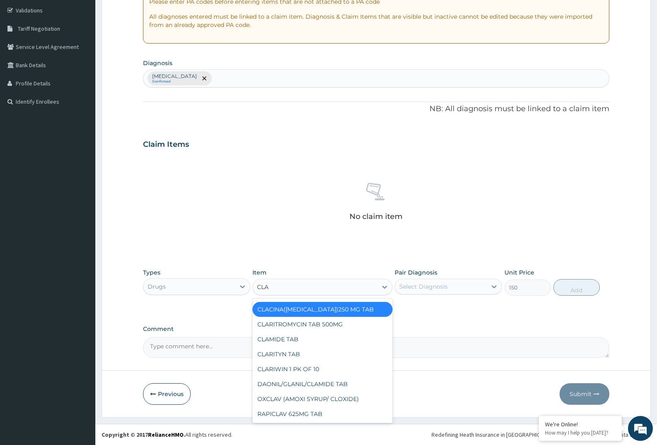
scroll to position [17, 0]
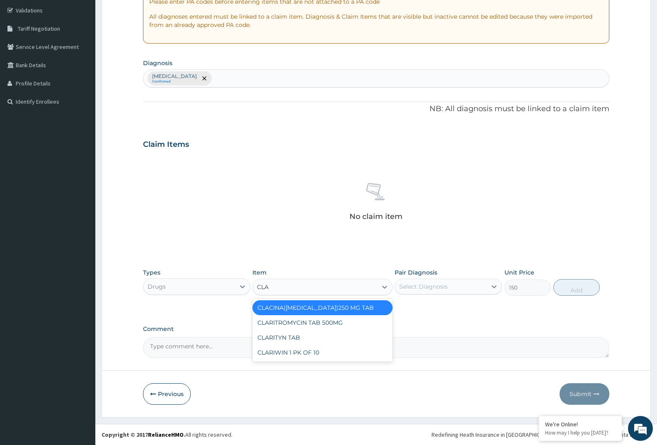
type input "CLAR"
click at [276, 349] on div "CLARIWIN 1 PK OF 10" at bounding box center [322, 352] width 140 height 15
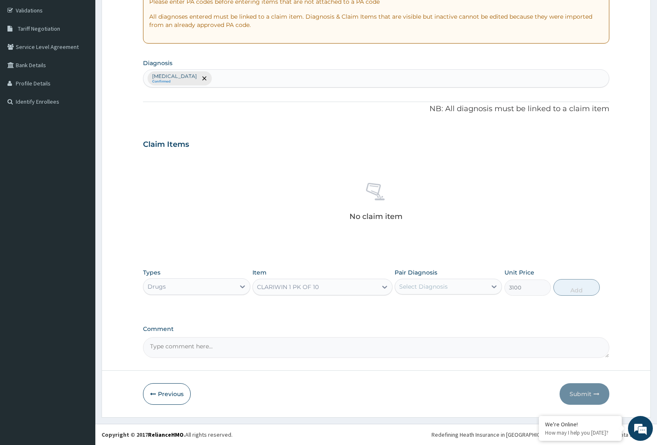
click at [325, 285] on div "CLARIWIN 1 PK OF 10" at bounding box center [315, 286] width 124 height 13
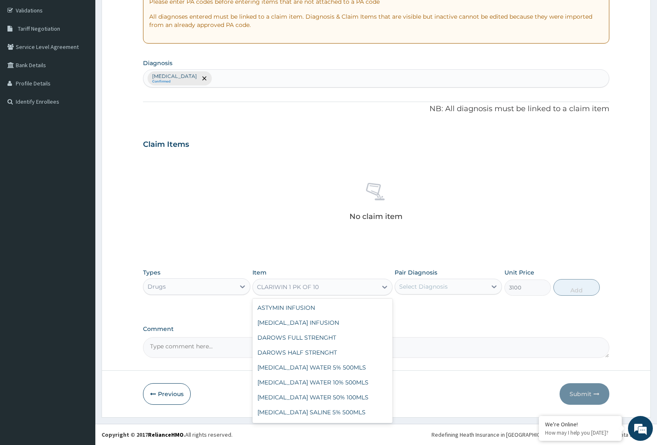
scroll to position [4870, 0]
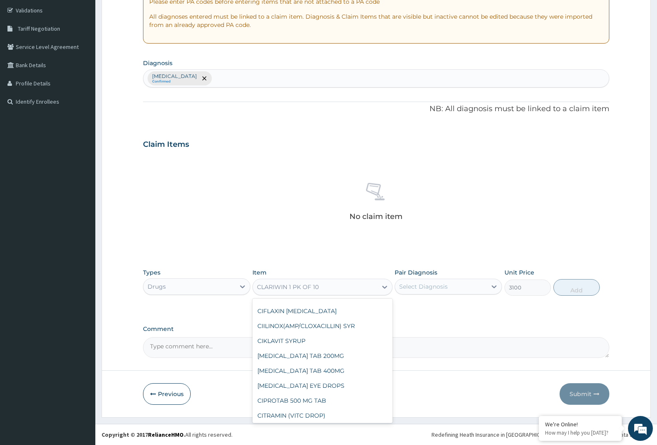
click at [303, 438] on div "CLARITYN TAB" at bounding box center [322, 445] width 140 height 15
type input "70"
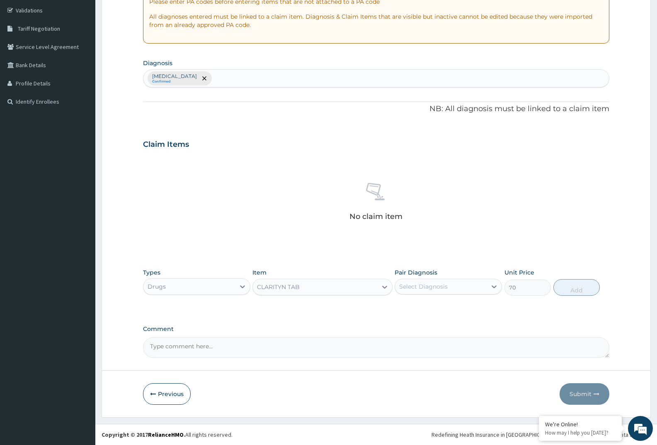
click at [347, 288] on div "CLARITYN TAB" at bounding box center [315, 286] width 124 height 13
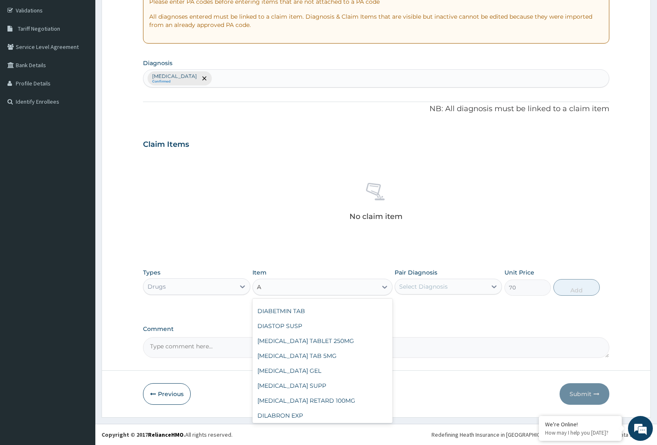
scroll to position [4198, 0]
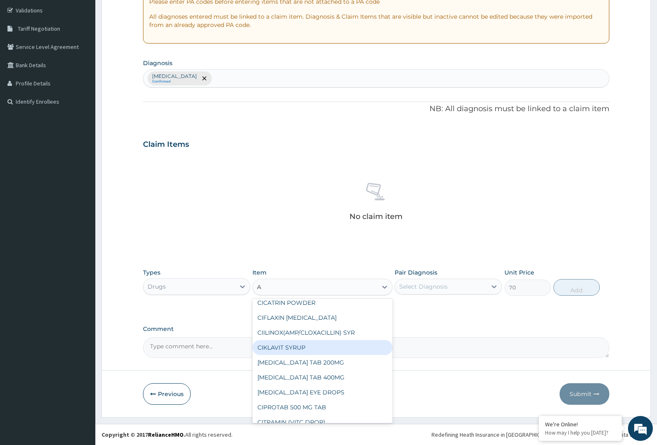
type input "A"
click at [186, 287] on div "Drugs" at bounding box center [189, 286] width 92 height 13
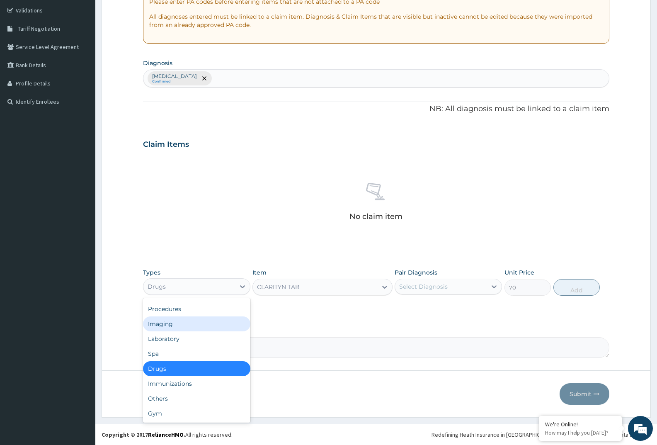
scroll to position [0, 0]
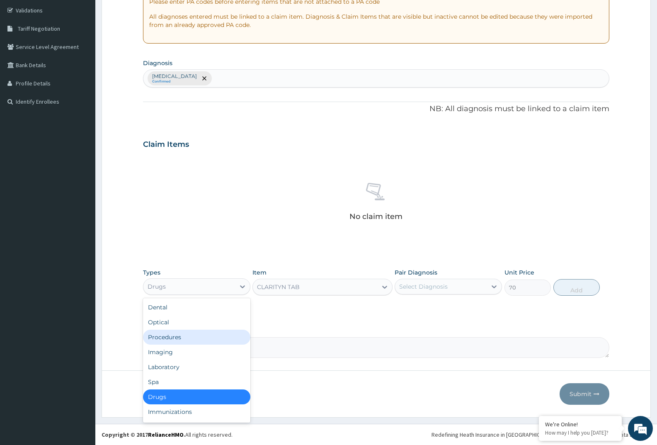
click at [190, 342] on div "Procedures" at bounding box center [196, 337] width 107 height 15
type input "0"
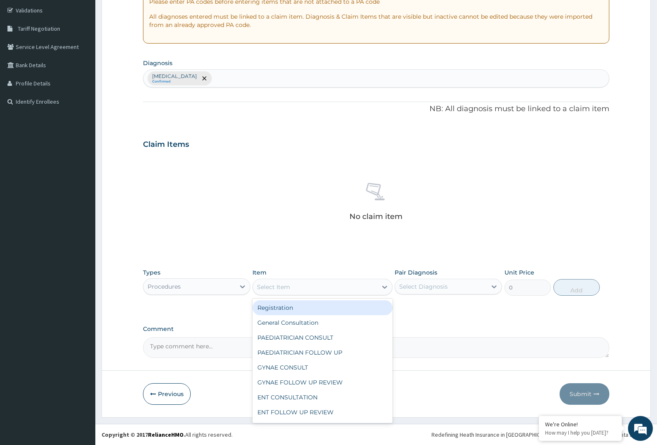
click at [304, 286] on div "Select Item" at bounding box center [315, 286] width 124 height 13
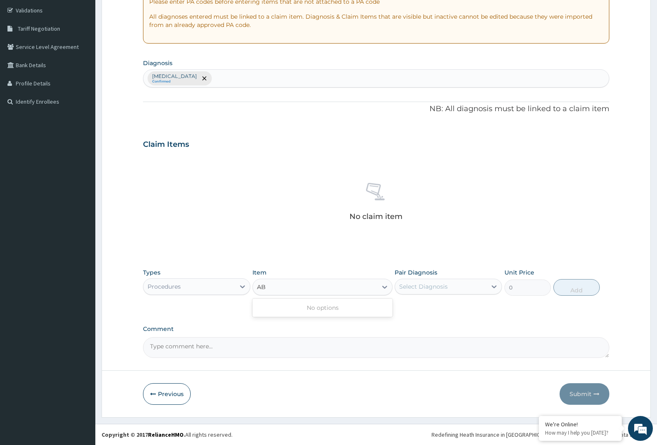
type input "A"
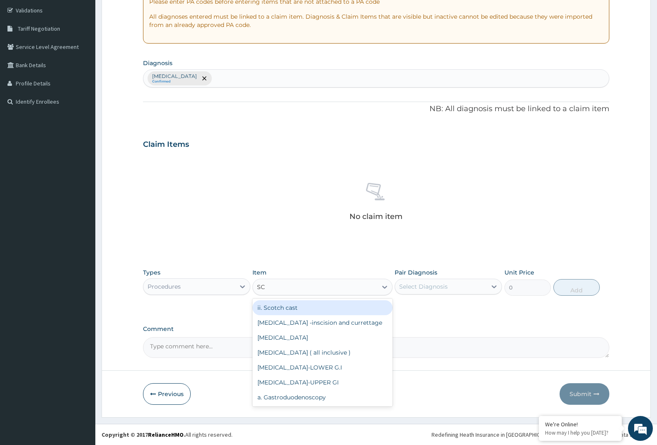
type input "S"
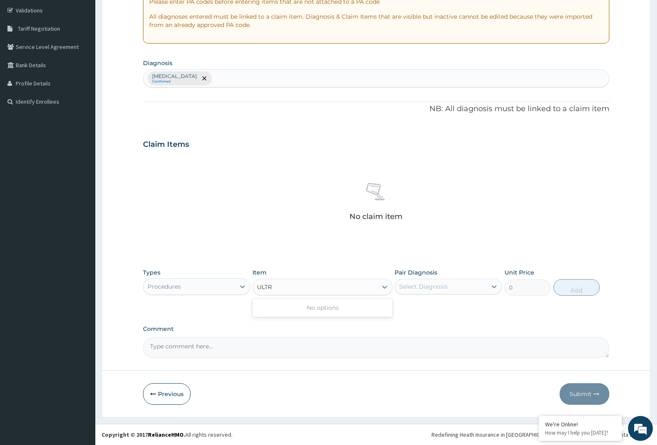
type input "ULTR"
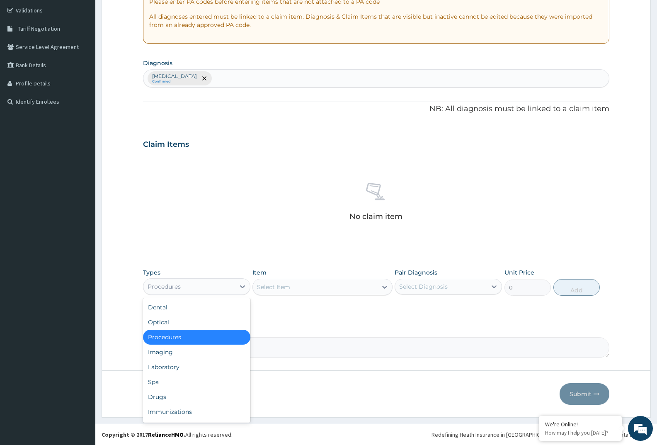
drag, startPoint x: 196, startPoint y: 288, endPoint x: 201, endPoint y: 286, distance: 5.2
click at [197, 288] on div "Procedures" at bounding box center [189, 286] width 92 height 13
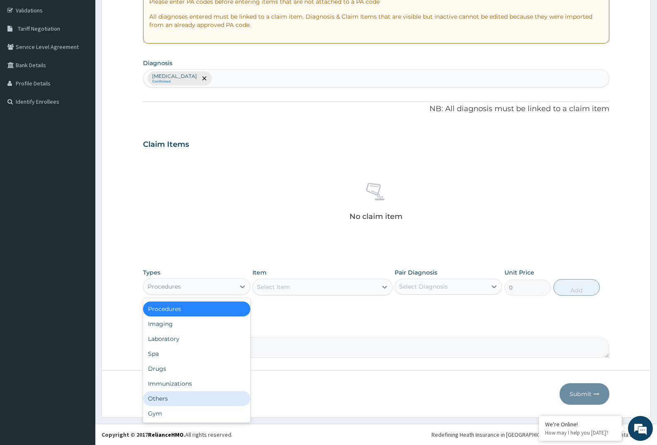
click at [169, 398] on div "Others" at bounding box center [196, 398] width 107 height 15
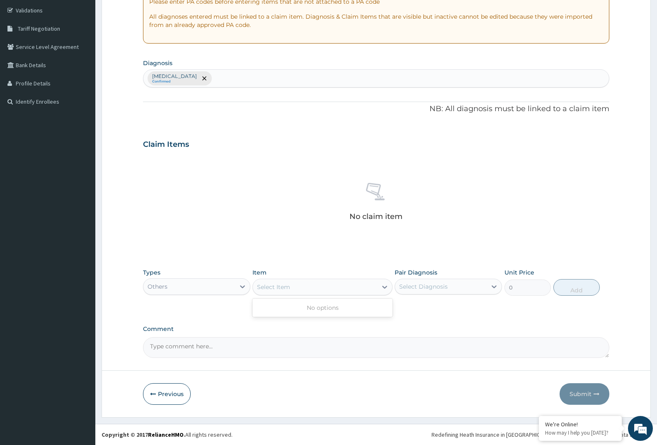
click at [337, 288] on div "Select Item" at bounding box center [315, 286] width 124 height 13
type input "A"
click at [217, 281] on div "Others" at bounding box center [189, 286] width 92 height 13
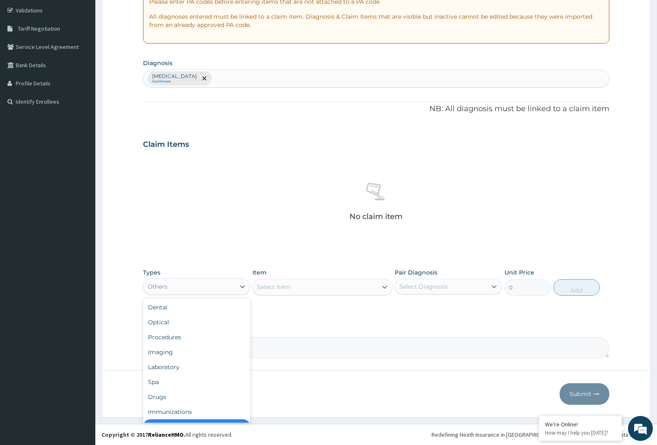
scroll to position [17, 0]
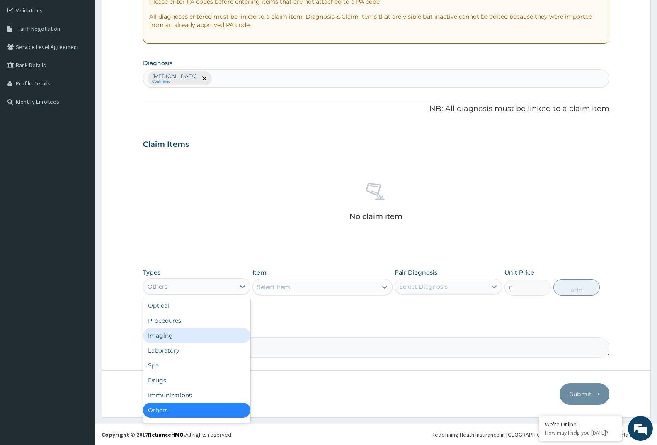
click at [206, 337] on div "Imaging" at bounding box center [196, 335] width 107 height 15
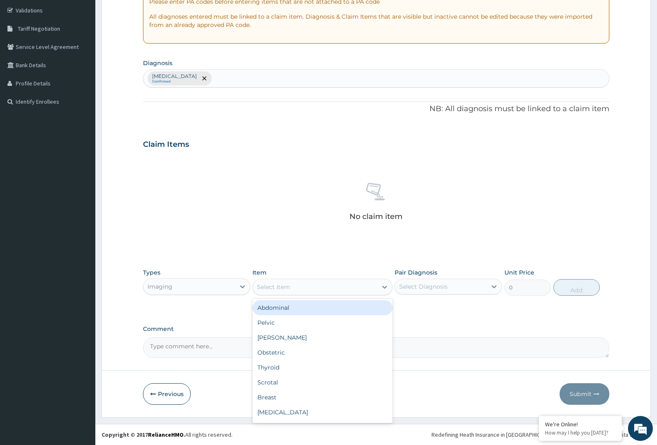
click at [342, 285] on div "Select Item" at bounding box center [315, 286] width 124 height 13
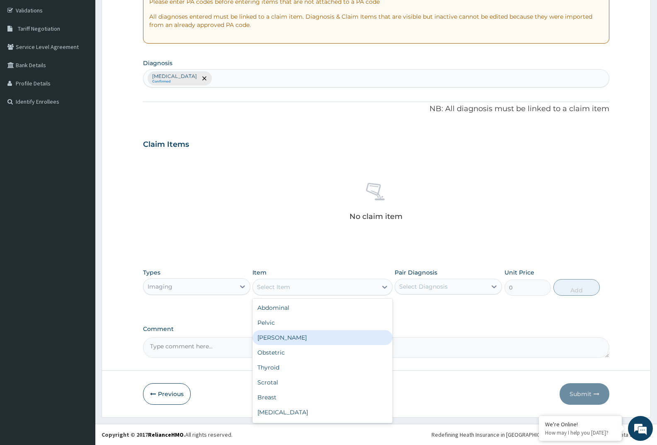
click at [329, 333] on div "[PERSON_NAME]" at bounding box center [322, 337] width 140 height 15
type input "5000"
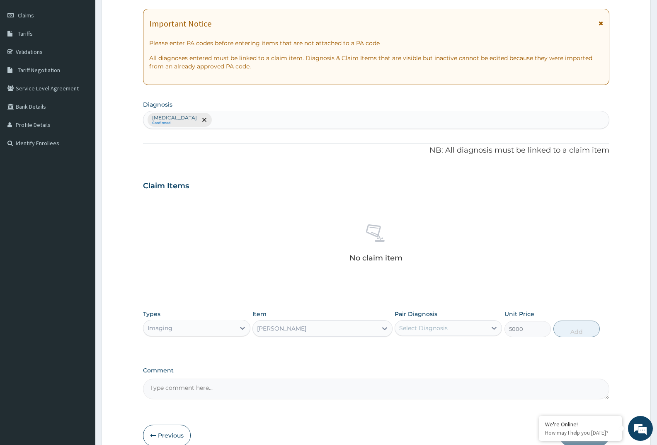
scroll to position [29, 0]
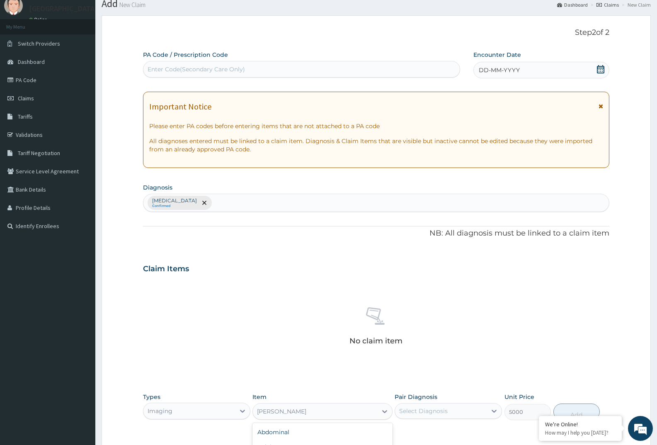
click at [306, 410] on div "[PERSON_NAME]" at bounding box center [281, 411] width 49 height 8
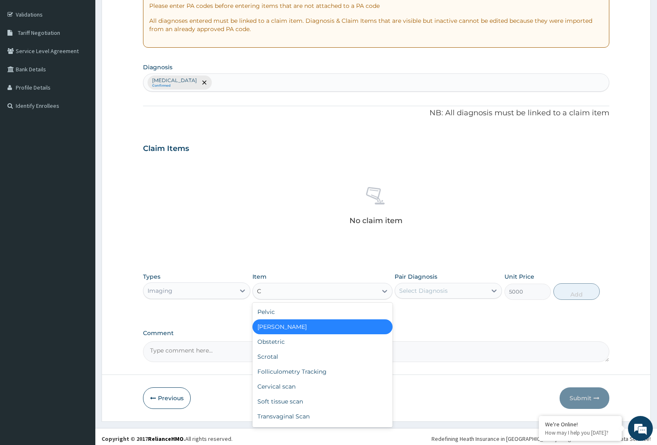
scroll to position [153, 0]
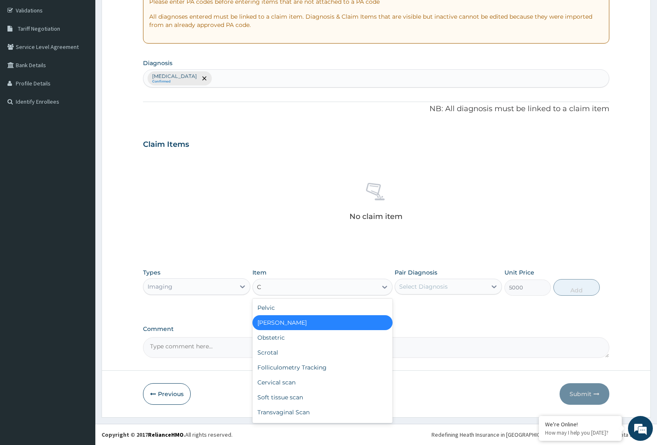
type input "C"
click at [227, 290] on div "Imaging" at bounding box center [189, 286] width 92 height 13
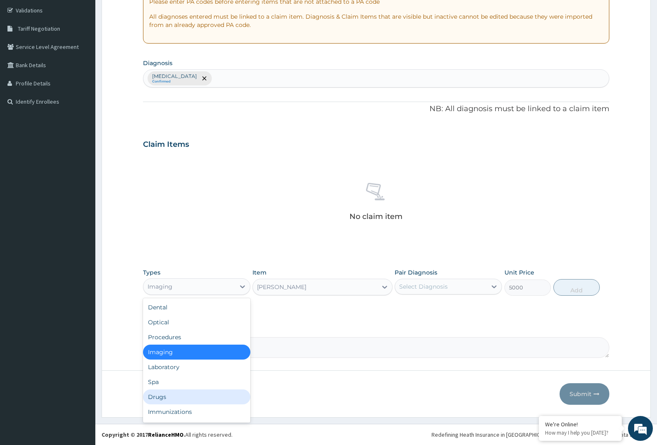
click at [172, 392] on div "Drugs" at bounding box center [196, 396] width 107 height 15
type input "0"
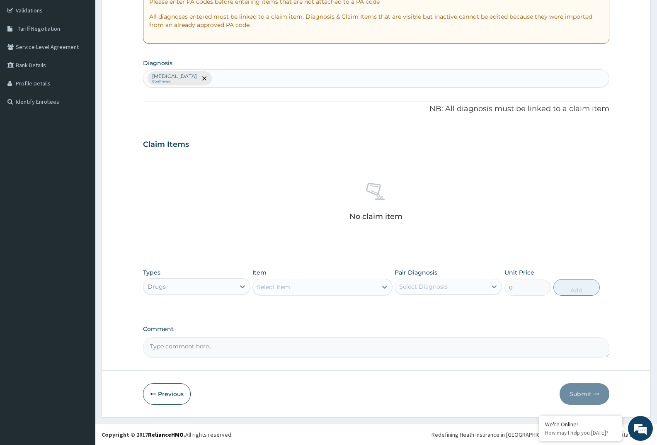
click at [324, 286] on div "Select Item" at bounding box center [315, 286] width 124 height 13
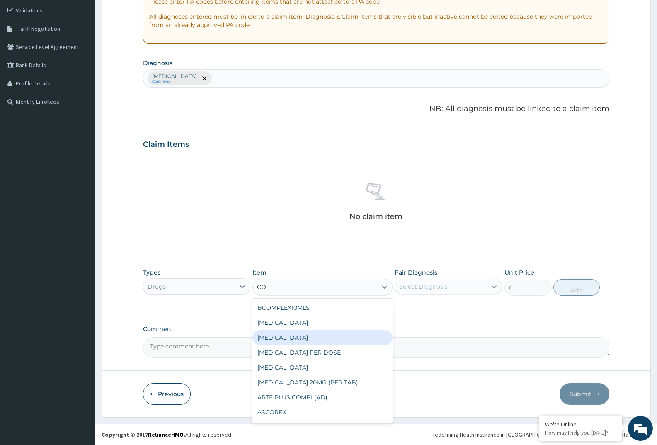
type input "COA"
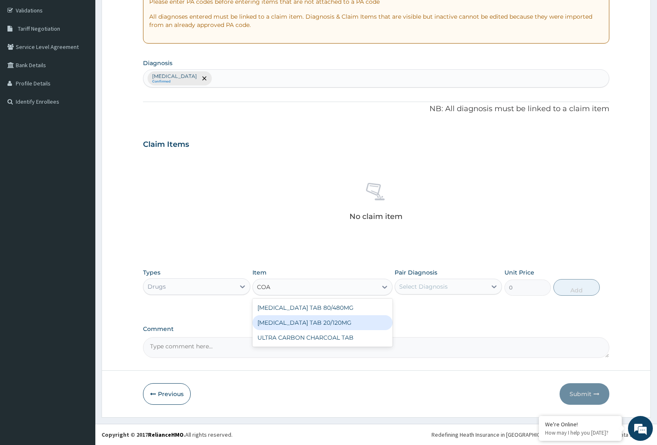
click at [294, 326] on div "[MEDICAL_DATA] TAB 20/120MG" at bounding box center [322, 322] width 140 height 15
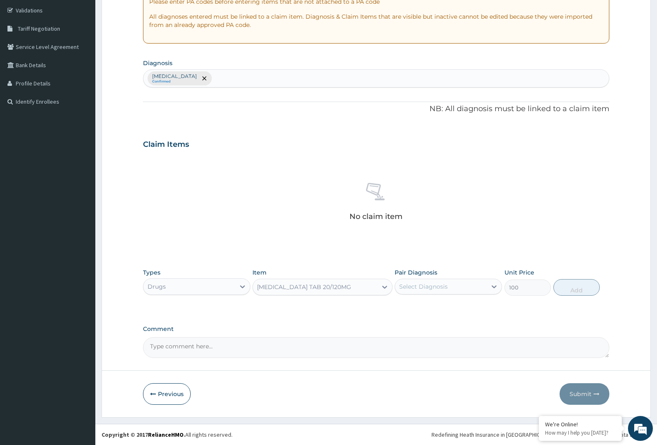
click at [352, 287] on div "[MEDICAL_DATA] TAB 20/120MG" at bounding box center [315, 286] width 124 height 13
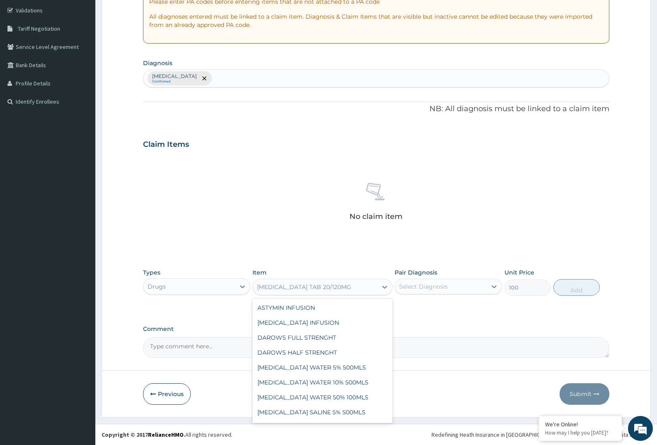
scroll to position [5013, 0]
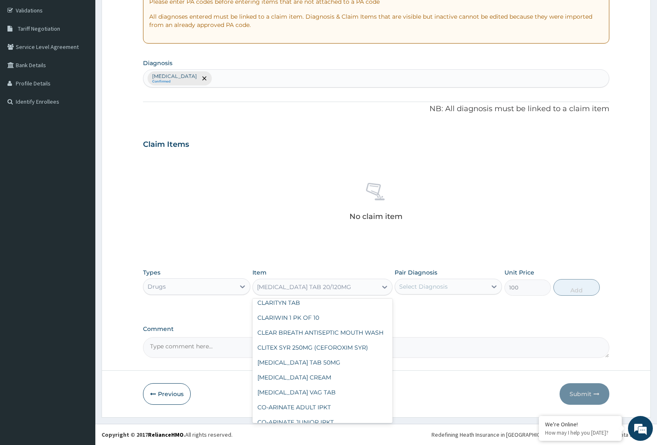
click at [346, 429] on div "[MEDICAL_DATA] TAB 80/480MG" at bounding box center [322, 436] width 140 height 15
type input "300"
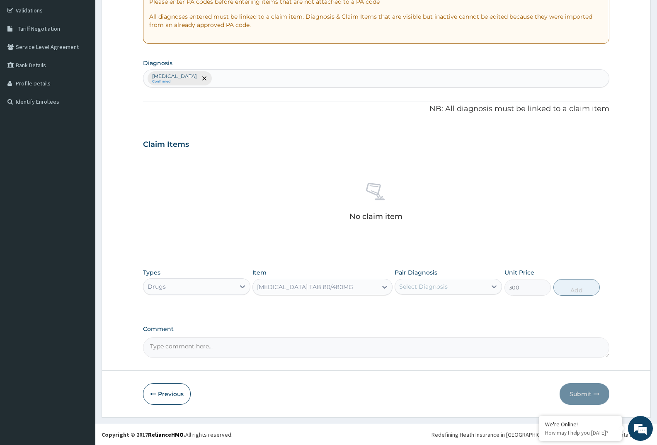
click at [323, 286] on div "[MEDICAL_DATA] TAB 80/480MG" at bounding box center [305, 287] width 96 height 8
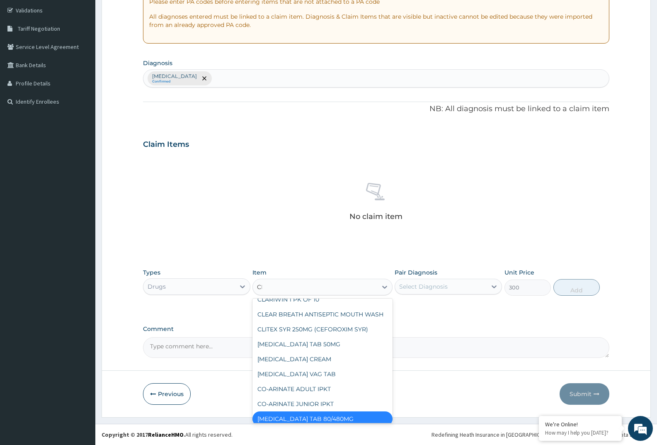
scroll to position [1371, 0]
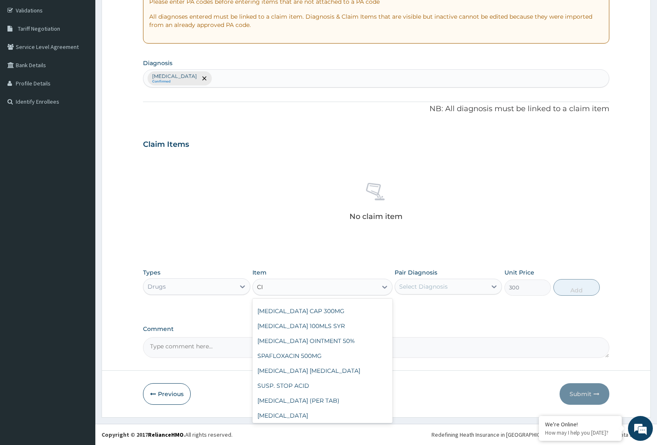
type input "CIP"
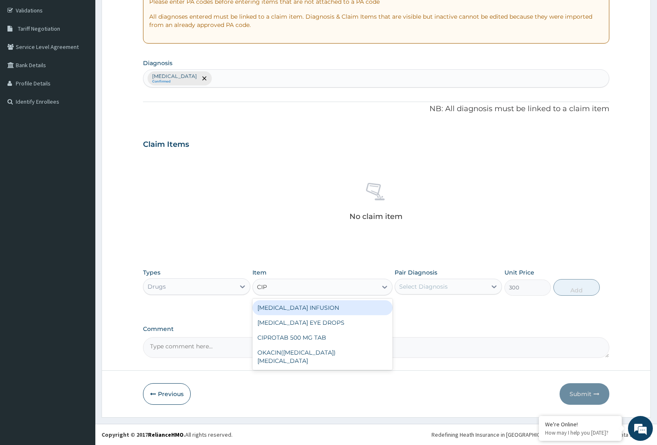
scroll to position [0, 0]
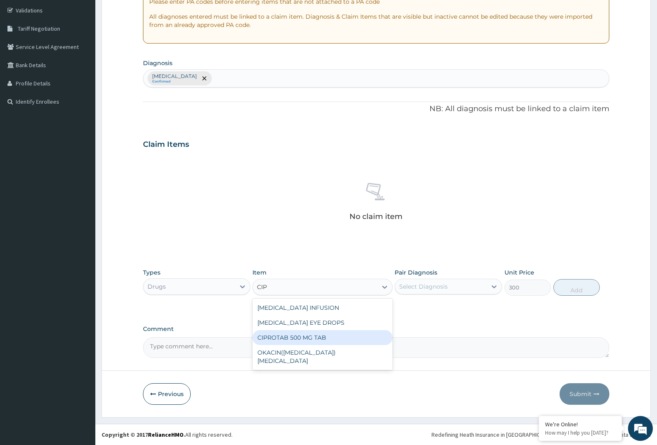
click at [347, 335] on div "CIPROTAB 500 MG TAB" at bounding box center [322, 337] width 140 height 15
type input "220"
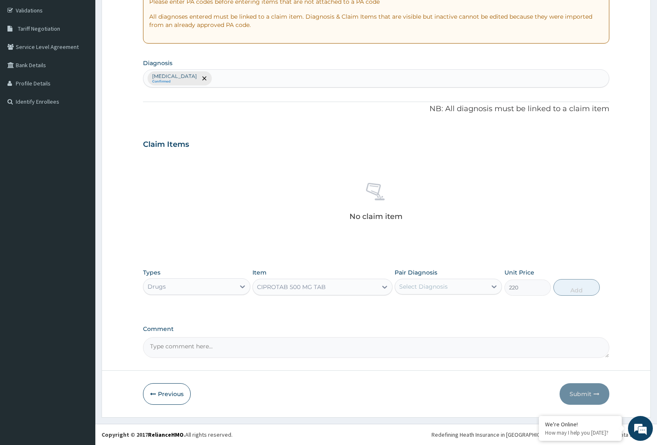
click at [345, 289] on div "CIPROTAB 500 MG TAB" at bounding box center [315, 286] width 124 height 13
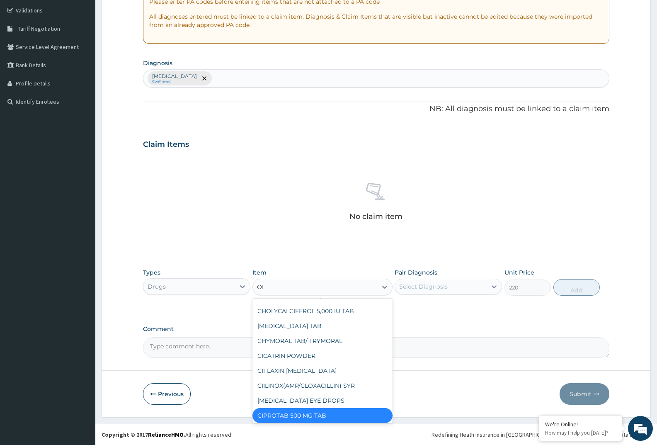
scroll to position [279, 0]
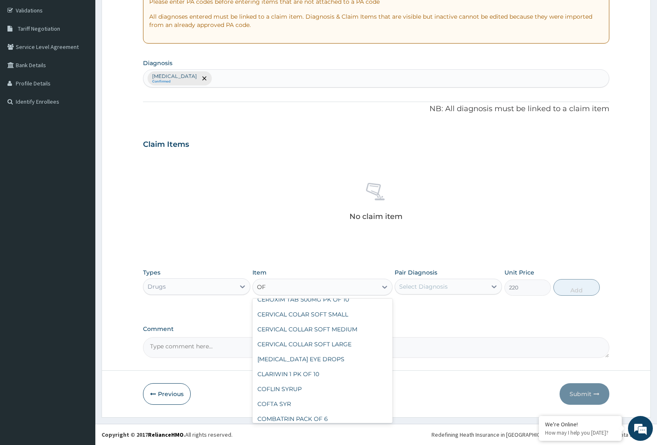
type input "OFL"
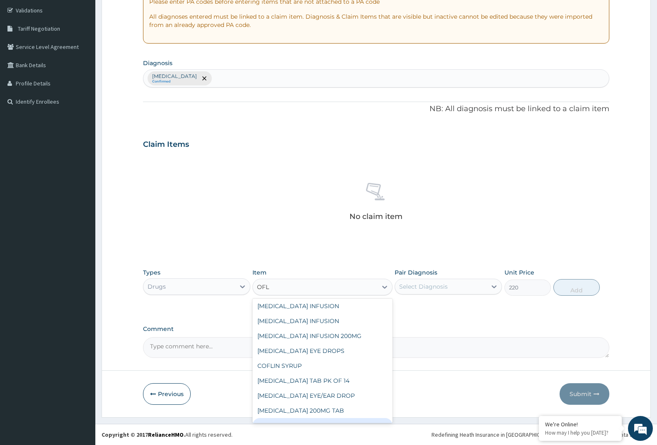
scroll to position [13, 0]
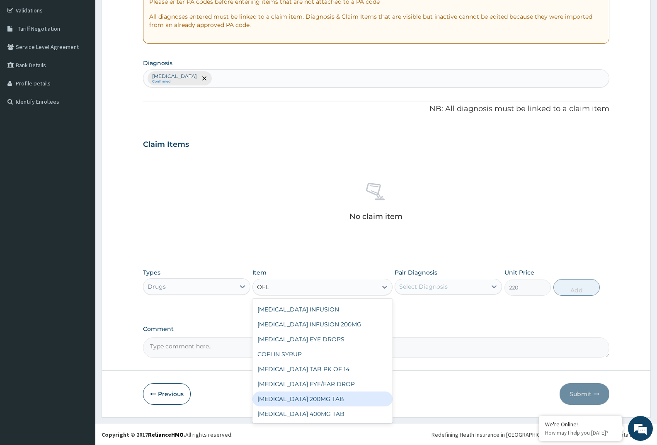
click at [308, 400] on div "[MEDICAL_DATA] 200MG TAB" at bounding box center [322, 398] width 140 height 15
type input "210"
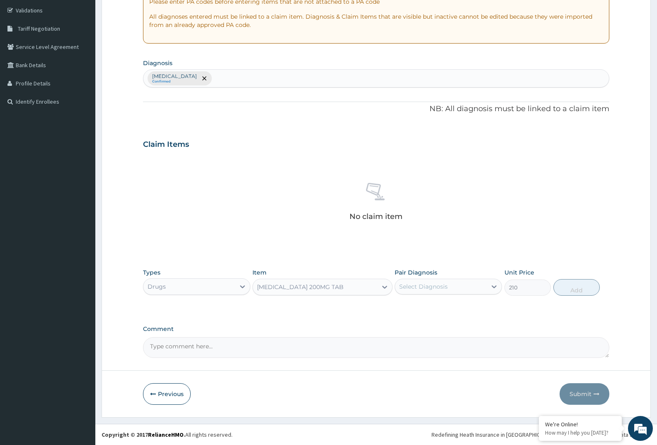
click at [315, 285] on div "[MEDICAL_DATA] 200MG TAB" at bounding box center [300, 287] width 87 height 8
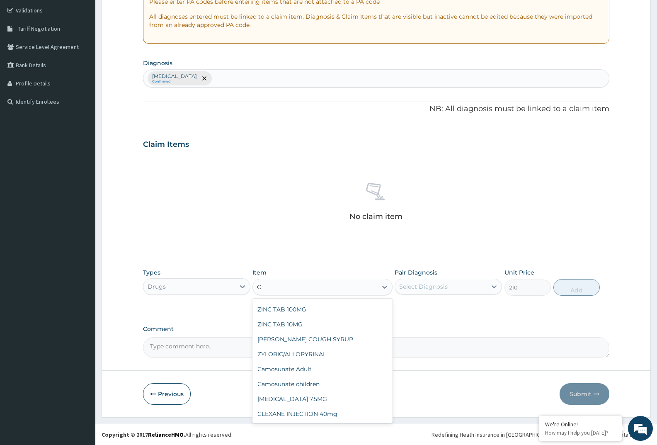
scroll to position [5396, 0]
type input "CEF"
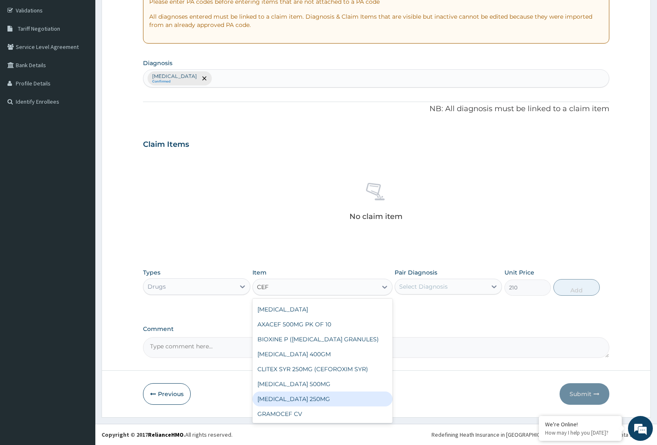
click at [326, 393] on div "[MEDICAL_DATA] 250MG" at bounding box center [322, 398] width 140 height 15
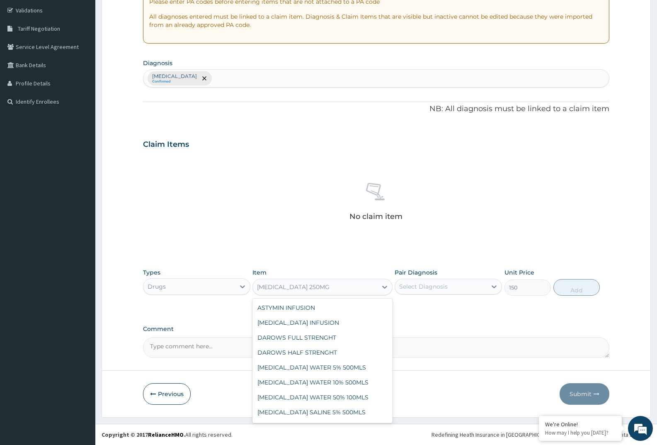
click at [336, 289] on div "[MEDICAL_DATA] 250MG" at bounding box center [315, 286] width 124 height 13
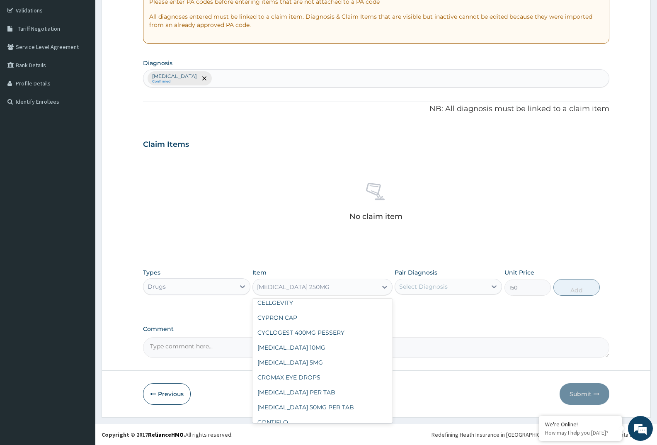
click at [323, 429] on div "[MEDICAL_DATA] 500MG" at bounding box center [322, 436] width 140 height 15
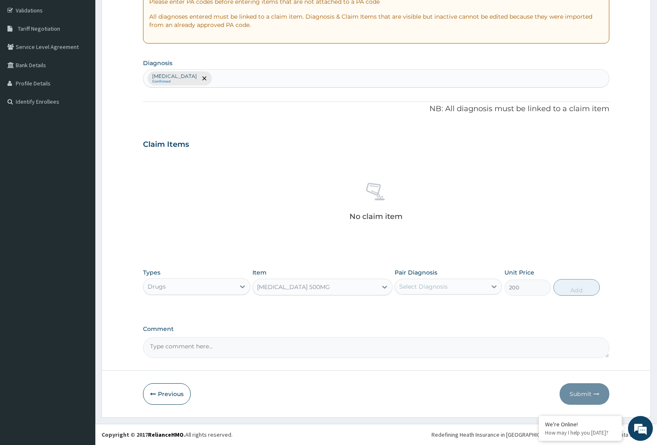
click at [328, 293] on div "[MEDICAL_DATA] 500MG" at bounding box center [322, 287] width 140 height 17
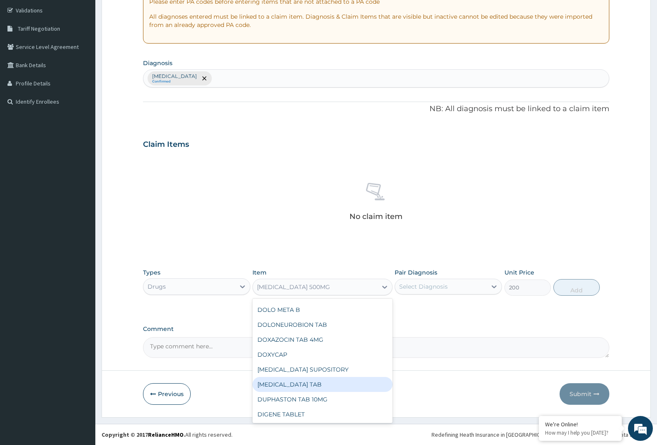
scroll to position [5906, 0]
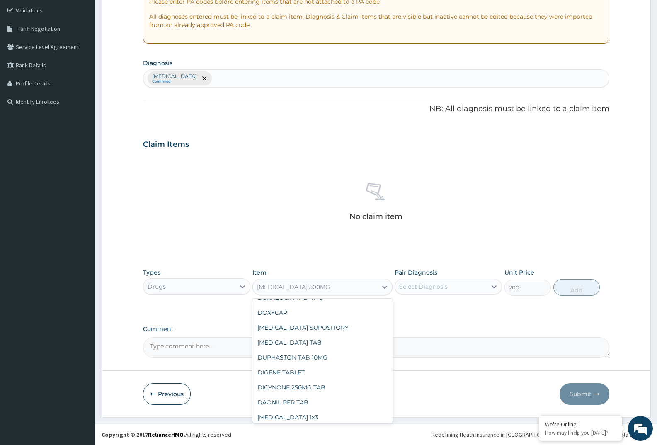
click at [310, 424] on div "[MEDICAL_DATA] ([MEDICAL_DATA]) UNBRANDED X 3" at bounding box center [322, 435] width 140 height 23
type input "150"
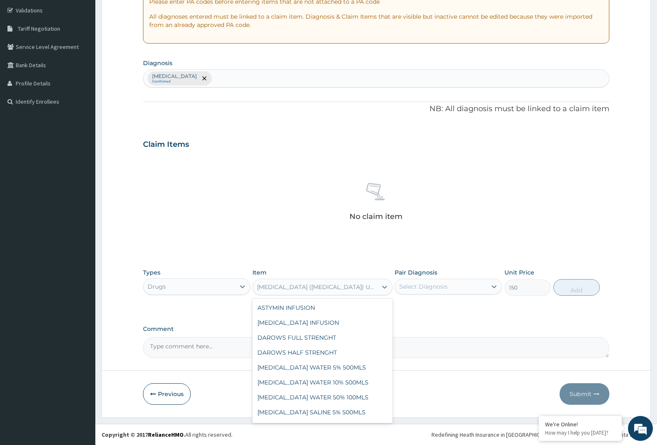
click at [310, 289] on div "[MEDICAL_DATA] ([MEDICAL_DATA]) UNBRANDED X 3" at bounding box center [317, 287] width 121 height 8
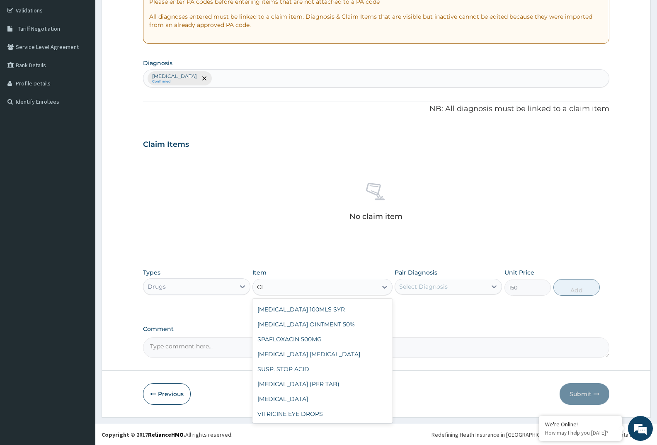
scroll to position [1371, 0]
type input "CIP"
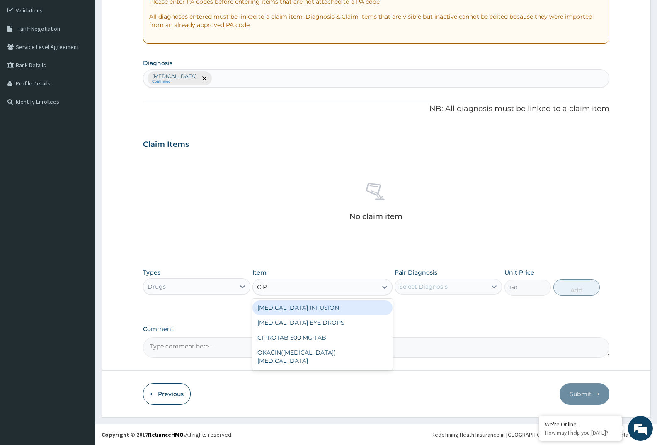
scroll to position [0, 0]
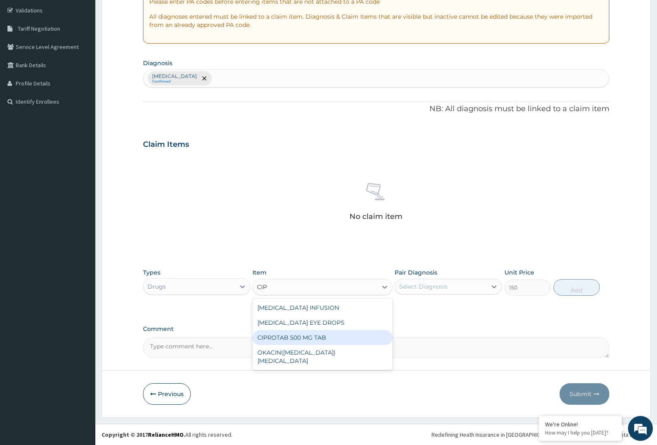
click at [333, 337] on div "CIPROTAB 500 MG TAB" at bounding box center [322, 337] width 140 height 15
type input "220"
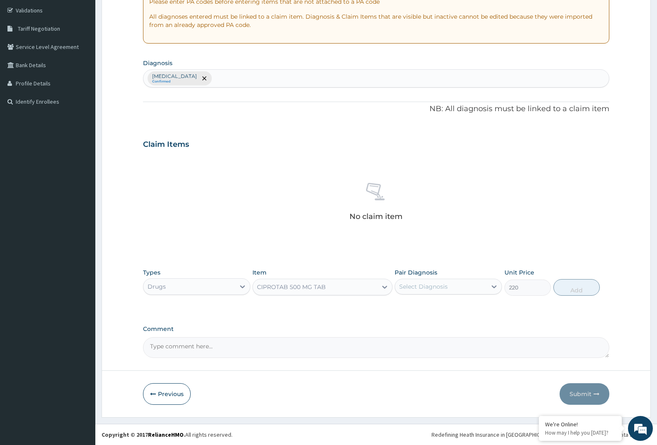
click at [333, 337] on textarea "Comment" at bounding box center [376, 347] width 466 height 21
click at [282, 289] on div "CIPROTAB 500 MG TAB" at bounding box center [291, 287] width 69 height 8
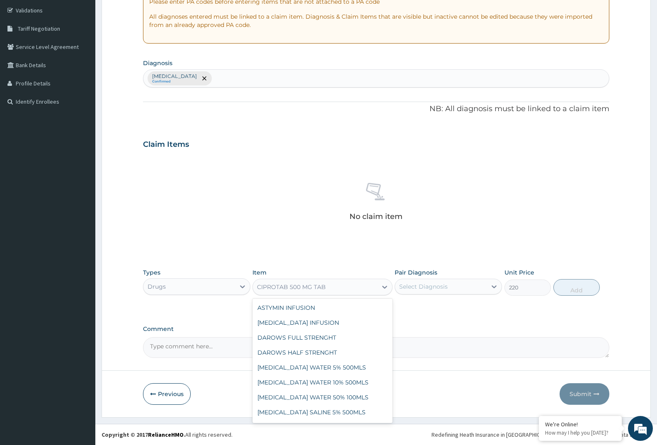
scroll to position [4810, 0]
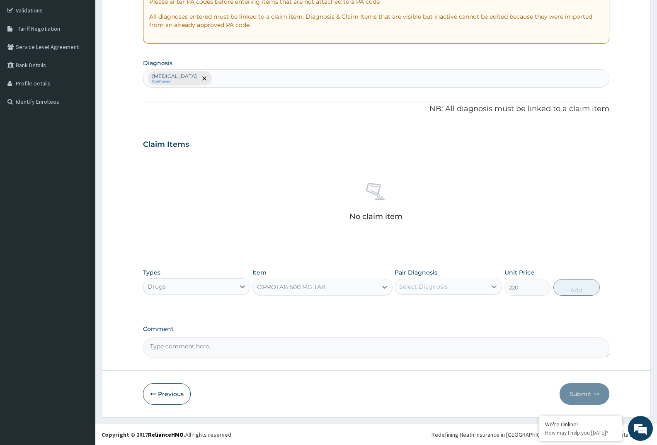
click at [284, 289] on div "CIPROTAB 500 MG TAB" at bounding box center [291, 287] width 69 height 8
click at [294, 288] on div "CIPROTAB 500 MG TAB" at bounding box center [291, 287] width 69 height 8
click at [287, 290] on div "CIPROTAB 500 MG TAB" at bounding box center [291, 287] width 69 height 8
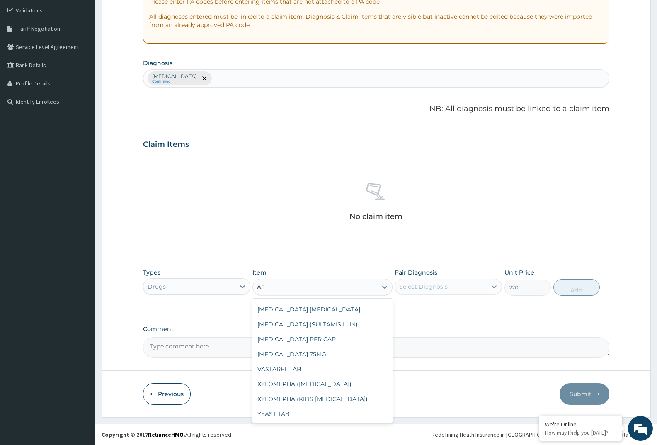
scroll to position [177, 0]
type input "ASTY"
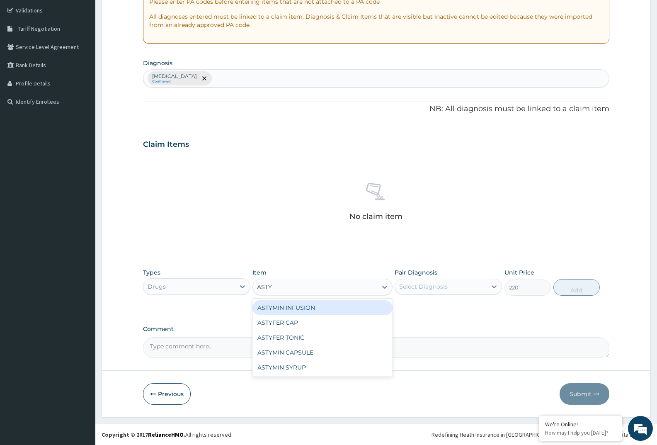
scroll to position [0, 0]
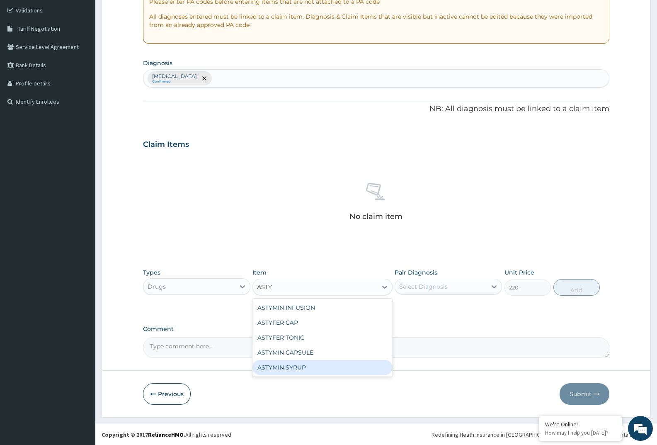
click at [290, 365] on div "ASTYMIN SYRUP" at bounding box center [322, 367] width 140 height 15
type input "3250"
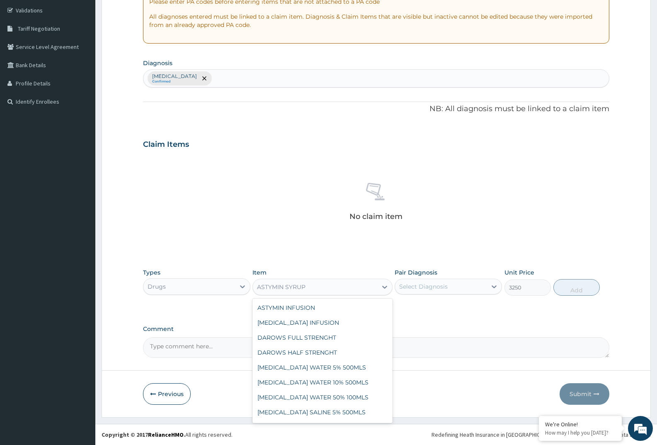
click at [352, 286] on div "ASTYMIN SYRUP" at bounding box center [315, 286] width 124 height 13
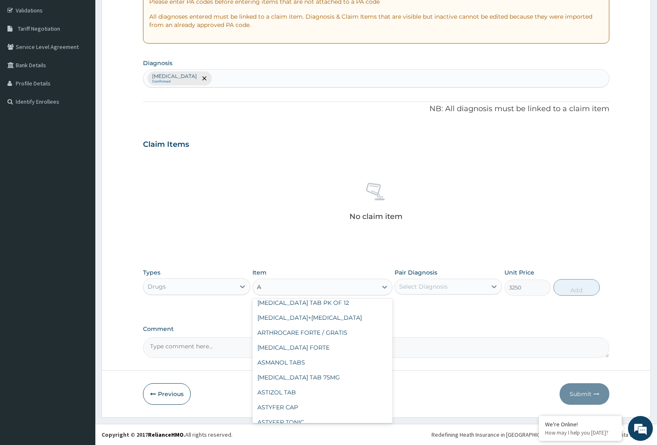
type input "AS"
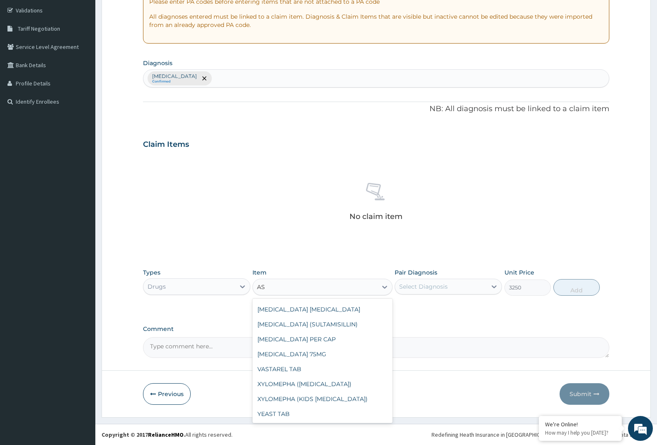
scroll to position [61, 0]
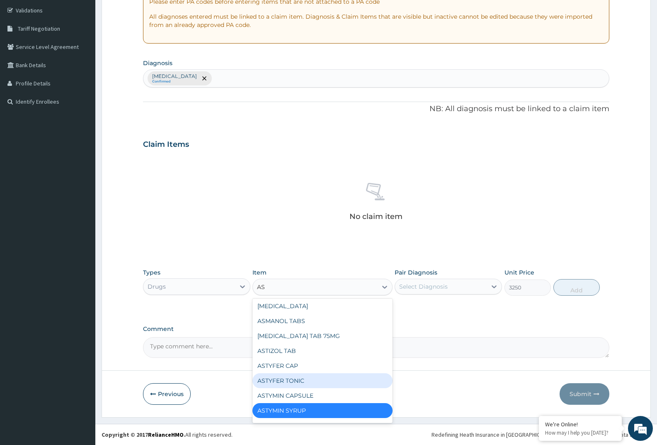
click at [304, 382] on div "ASTYFER TONIC" at bounding box center [322, 380] width 140 height 15
